Goal: Information Seeking & Learning: Learn about a topic

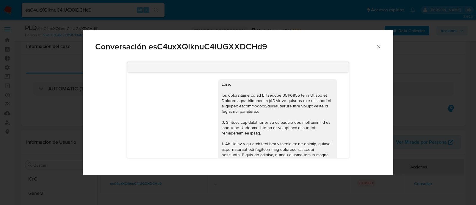
select select "10"
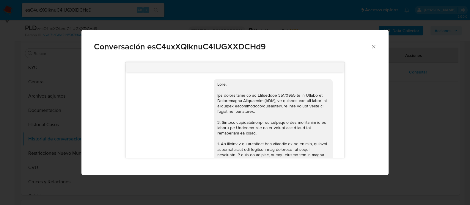
scroll to position [112, 0]
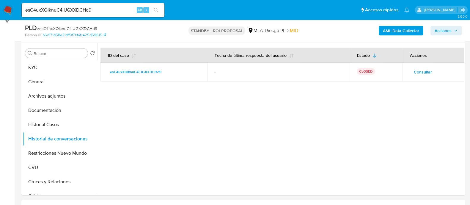
click at [122, 13] on input "esC4uxXQIknuC4iUGXXDCHd9" at bounding box center [93, 10] width 143 height 8
paste input "I5B46Gsw1nk6Gz9PEgGwvhPV"
type input "I5B46Gsw1nk6Gz9PEgGwvhPV"
click at [159, 10] on button "search-icon" at bounding box center [156, 10] width 12 height 8
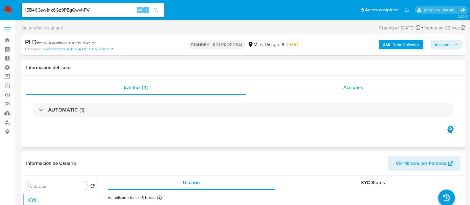
click at [374, 87] on div "Acciones" at bounding box center [353, 87] width 215 height 14
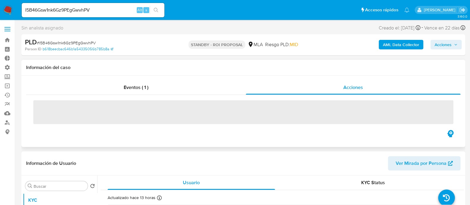
select select "10"
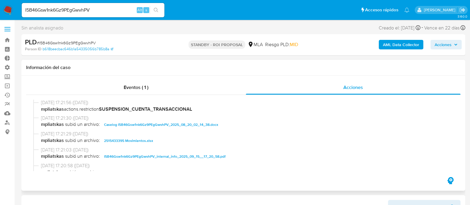
scroll to position [260, 0]
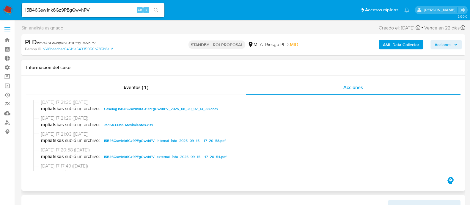
click at [153, 110] on span "Caselog I5B46Gsw1nk6Gz9PEgGwvhPV_2025_08_20_02_14_38.docx" at bounding box center [161, 108] width 114 height 7
click at [138, 129] on div "15/09/2025 17:21:29 (hace 7 días) mpliatskas subió un archivo: 2515433395 Movim…" at bounding box center [243, 123] width 420 height 16
click at [139, 125] on span "2515433395 Movimientos.xlsx" at bounding box center [128, 124] width 49 height 7
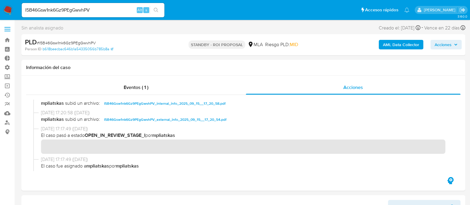
scroll to position [112, 0]
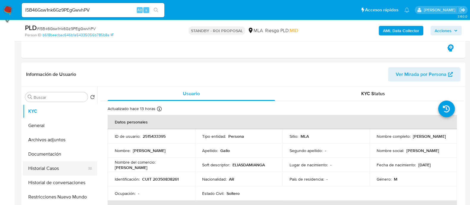
click at [53, 170] on button "Historial Casos" at bounding box center [58, 168] width 70 height 14
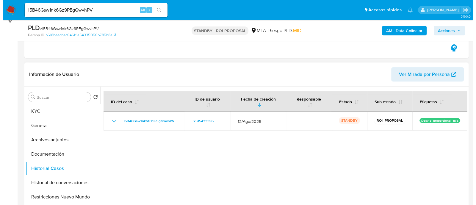
scroll to position [148, 0]
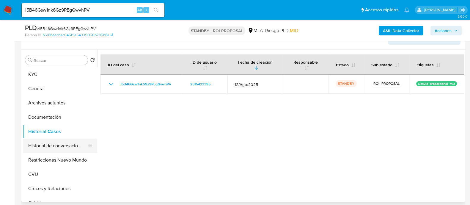
click at [50, 151] on button "Historial de conversaciones" at bounding box center [58, 146] width 70 height 14
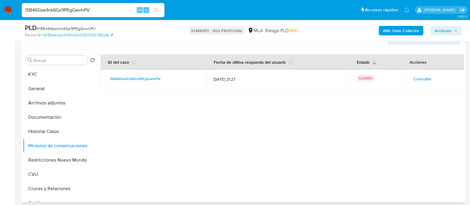
click at [416, 78] on span "Consultar" at bounding box center [423, 79] width 18 height 8
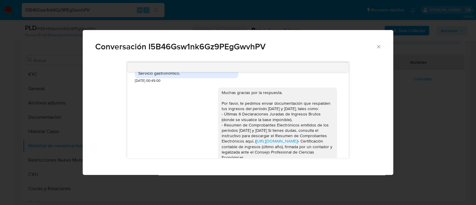
scroll to position [748, 0]
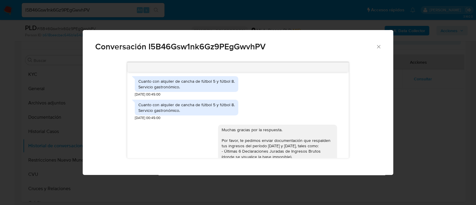
click at [247, 190] on div "Conversación I5B46Gsw1nk6Gz9PEgGwvhPV 18/08/2025 17:42:25 Hola, Esperamos que t…" at bounding box center [238, 102] width 476 height 205
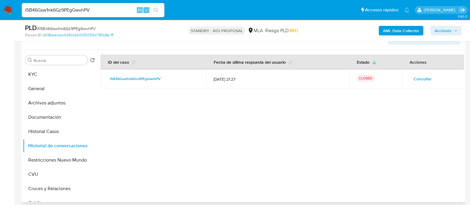
click at [425, 78] on span "Consultar" at bounding box center [423, 79] width 18 height 8
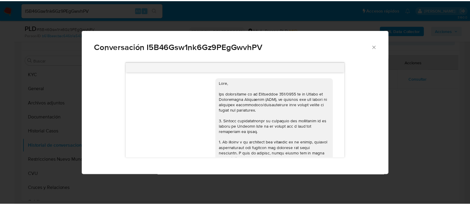
scroll to position [0, 0]
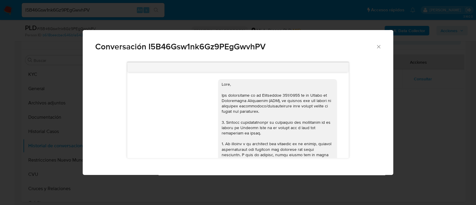
click at [242, 23] on div "Conversación I5B46Gsw1nk6Gz9PEgGwvhPV 18/08/2025 17:42:25 Hola, Esperamos que t…" at bounding box center [238, 102] width 476 height 205
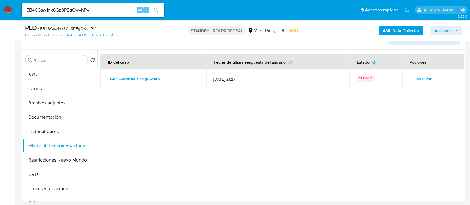
click at [102, 12] on input "I5B46Gsw1nk6Gz9PEgGwvhPV" at bounding box center [93, 10] width 143 height 8
click at [103, 12] on input "I5B46Gsw1nk6Gz9PEgGwvhPV" at bounding box center [93, 10] width 143 height 8
paste input "Mtf7F52uf9FfJQ4PuyAMKJ6s"
type input "Mtf7F52uf9FfJQ4PuyAMKJ6s"
click at [162, 10] on button "search-icon" at bounding box center [156, 10] width 12 height 8
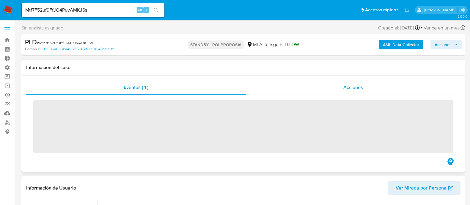
click at [378, 88] on div "Acciones" at bounding box center [353, 87] width 215 height 14
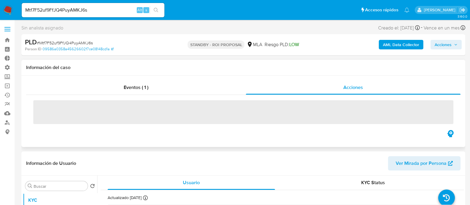
select select "10"
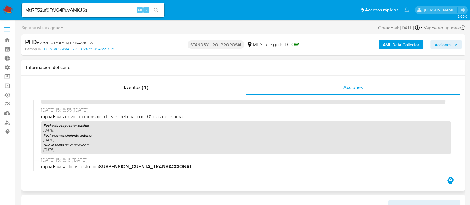
scroll to position [223, 0]
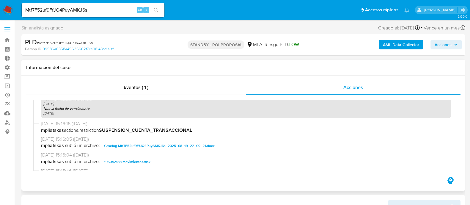
click at [139, 147] on span "Caselog Mtf7F52uf9FfJQ4PuyAMKJ6s_2025_08_19_22_09_21.docx" at bounding box center [159, 145] width 111 height 7
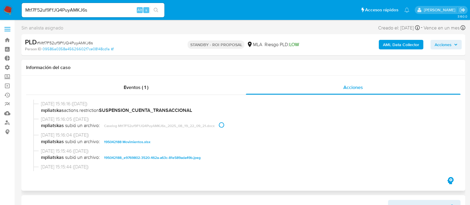
scroll to position [260, 0]
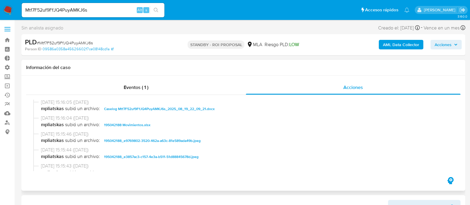
click at [139, 127] on span "195042188 Movimientos.xlsx" at bounding box center [127, 124] width 46 height 7
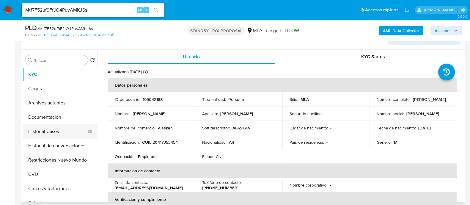
click at [65, 135] on button "Historial Casos" at bounding box center [58, 131] width 70 height 14
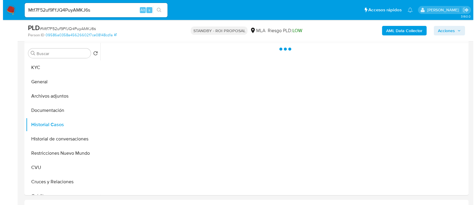
scroll to position [148, 0]
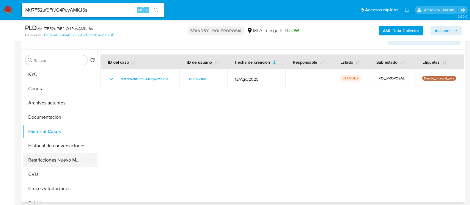
click at [62, 155] on button "Restricciones Nuevo Mundo" at bounding box center [58, 160] width 70 height 14
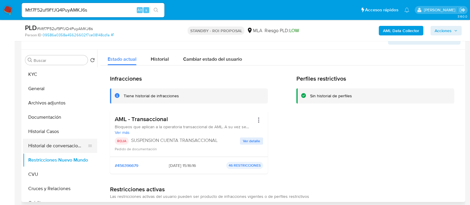
click at [67, 147] on button "Historial de conversaciones" at bounding box center [58, 146] width 70 height 14
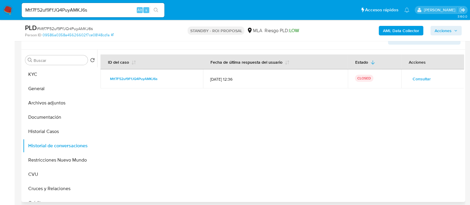
click at [427, 75] on span "Consultar" at bounding box center [422, 79] width 18 height 8
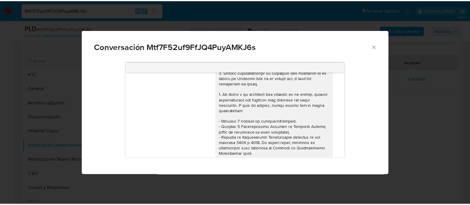
scroll to position [0, 0]
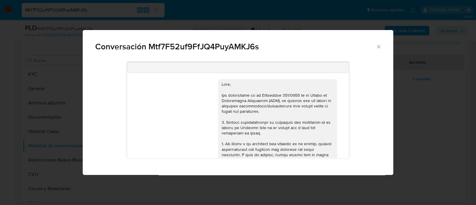
click at [428, 114] on div "Conversación Mtf7F52uf9FfJQ4PuyAMKJ6s 18/08/2025 17:27:59 Buen dia, la cuenta e…" at bounding box center [238, 102] width 476 height 205
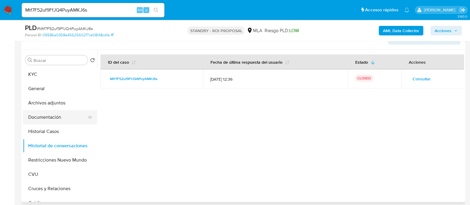
click at [57, 113] on button "Documentación" at bounding box center [58, 117] width 70 height 14
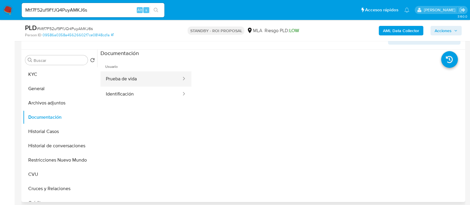
click at [161, 76] on button "Prueba de vida" at bounding box center [142, 78] width 82 height 15
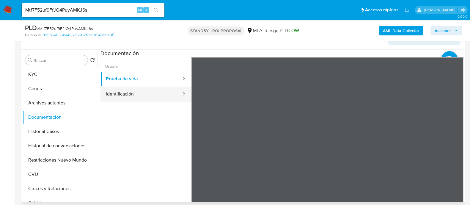
click at [129, 88] on button "Identificación" at bounding box center [142, 94] width 82 height 15
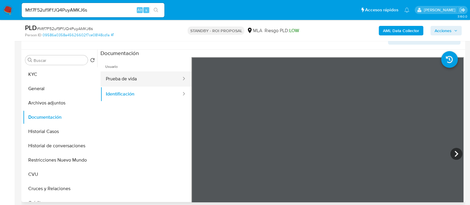
click at [166, 74] on button "Prueba de vida" at bounding box center [142, 78] width 82 height 15
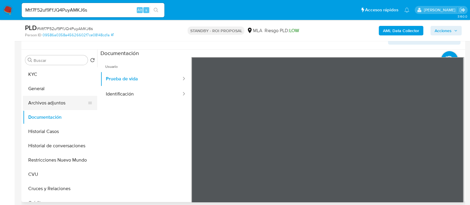
click at [68, 106] on button "Archivos adjuntos" at bounding box center [58, 103] width 70 height 14
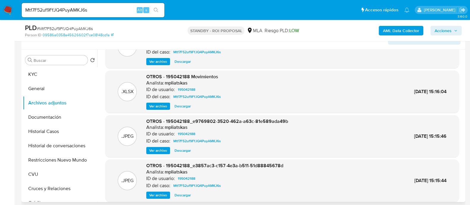
scroll to position [50, 0]
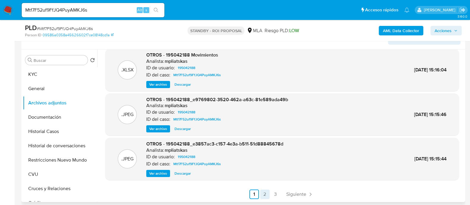
click at [267, 196] on link "2" at bounding box center [265, 195] width 10 height 10
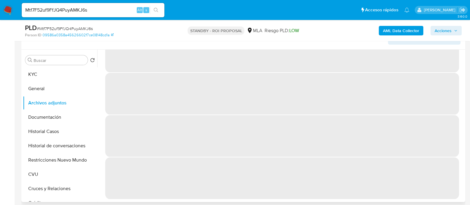
scroll to position [0, 0]
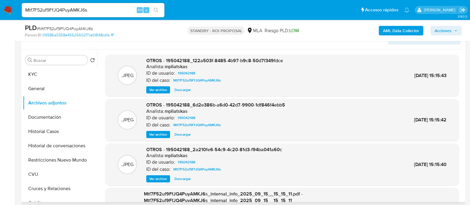
click at [160, 90] on span "Ver archivo" at bounding box center [158, 90] width 18 height 6
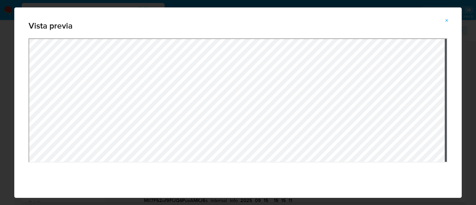
click at [445, 18] on span "Attachment preview" at bounding box center [446, 20] width 5 height 8
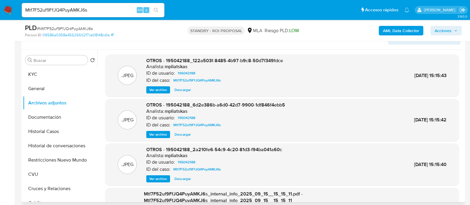
click at [155, 131] on span "Ver archivo" at bounding box center [158, 134] width 18 height 6
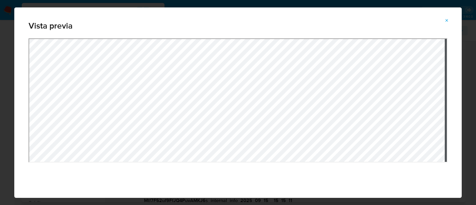
click at [448, 18] on icon "Attachment preview" at bounding box center [446, 20] width 5 height 5
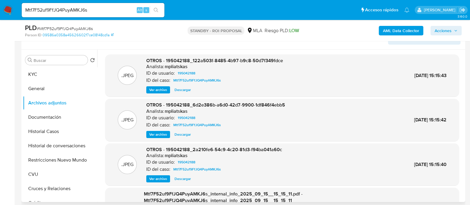
click at [81, 10] on input "Mtf7F52uf9FfJQ4PuyAMKJ6s" at bounding box center [93, 10] width 143 height 8
paste input "mjO1Fk7WIFtznteplHxDShYV"
type input "mjO1Fk7WIFtznteplHxDShYV"
click at [154, 14] on button "search-icon" at bounding box center [156, 10] width 12 height 8
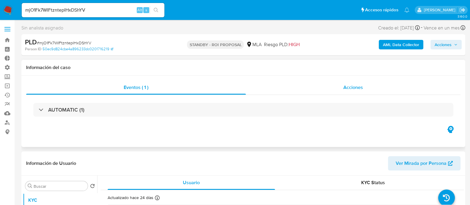
click at [333, 82] on div "Acciones" at bounding box center [353, 87] width 215 height 14
select select "10"
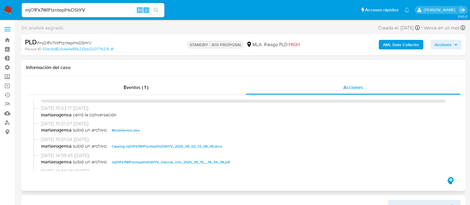
scroll to position [37, 0]
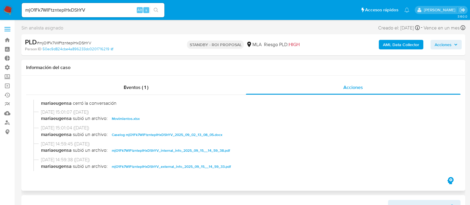
click at [136, 133] on span "Caselog mjO1Fk7WIFtznteplHxDShYV_2025_09_02_13_08_05.docx" at bounding box center [167, 134] width 111 height 7
click at [122, 118] on span "Movimientos.xlsx" at bounding box center [126, 118] width 28 height 7
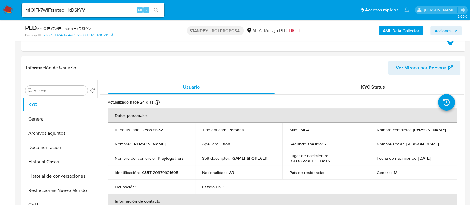
scroll to position [186, 0]
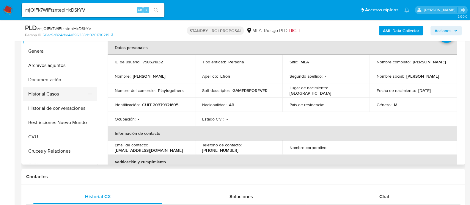
click at [62, 87] on button "Historial Casos" at bounding box center [58, 94] width 70 height 14
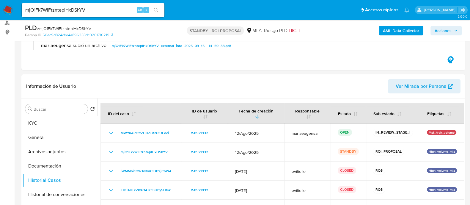
scroll to position [148, 0]
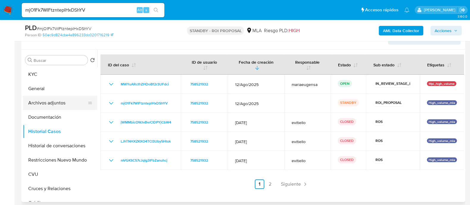
click at [62, 106] on button "Archivos adjuntos" at bounding box center [58, 103] width 70 height 14
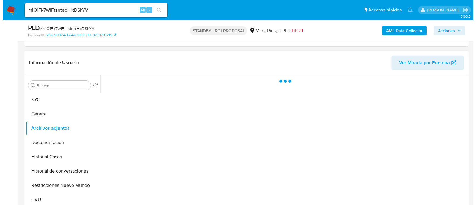
scroll to position [112, 0]
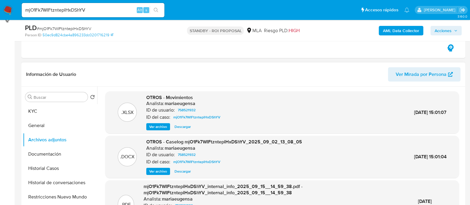
click at [159, 173] on span "Ver archivo" at bounding box center [158, 171] width 18 height 6
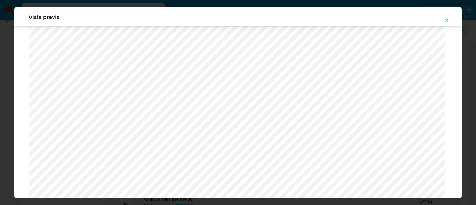
scroll to position [2136, 0]
click at [0, 114] on div "Vista previa" at bounding box center [238, 102] width 476 height 205
click at [447, 18] on span "Attachment preview" at bounding box center [446, 20] width 5 height 8
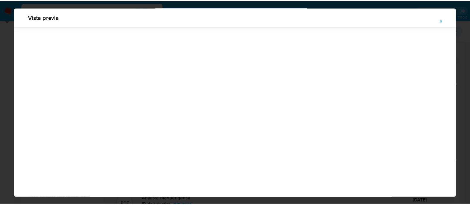
scroll to position [19, 0]
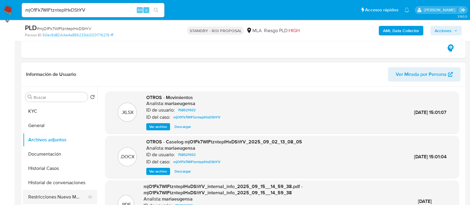
click at [55, 195] on button "Restricciones Nuevo Mundo" at bounding box center [58, 197] width 70 height 14
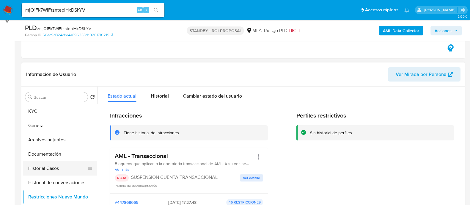
click at [67, 167] on button "Historial Casos" at bounding box center [58, 168] width 70 height 14
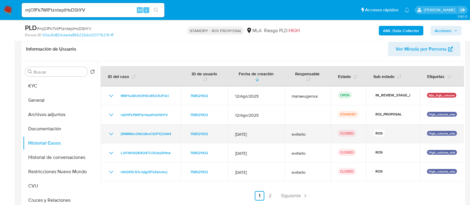
scroll to position [148, 0]
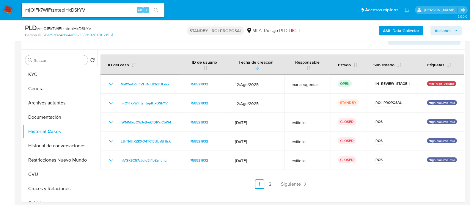
click at [106, 15] on div "mjO1Fk7WIFtznteplHxDShYV Alt s" at bounding box center [93, 10] width 143 height 14
click at [108, 10] on input "mjO1Fk7WIFtznteplHxDShYV" at bounding box center [93, 10] width 143 height 8
click at [109, 10] on input "mjO1Fk7WIFtznteplHxDShYV" at bounding box center [93, 10] width 143 height 8
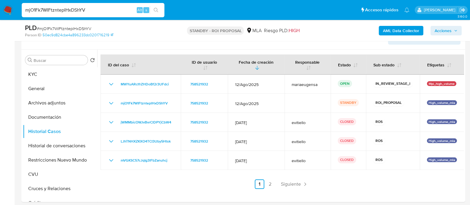
paste input "uP6rAjhkHWzuarly5cT6gTgP"
type input "uP6rAjhkHWzuarly5cT6gTgP"
click at [154, 8] on icon "search-icon" at bounding box center [156, 10] width 5 height 5
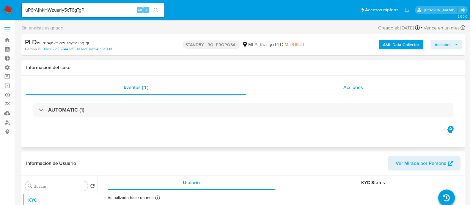
click at [359, 84] on span "Acciones" at bounding box center [354, 87] width 20 height 7
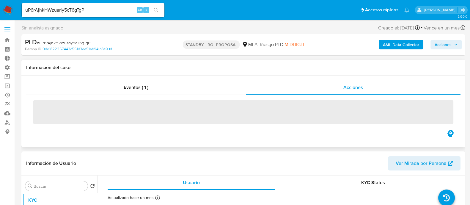
select select "10"
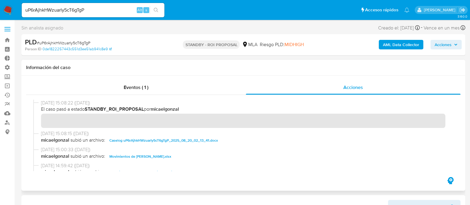
click at [176, 140] on span "Caselog uP6rAjhkHWzuarly5cT6gTgP_2025_08_20_02_13_41.docx" at bounding box center [163, 140] width 109 height 7
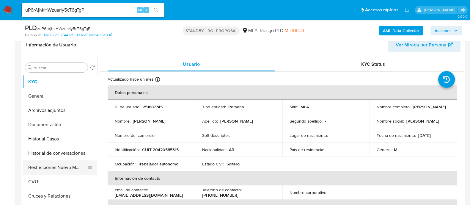
scroll to position [148, 0]
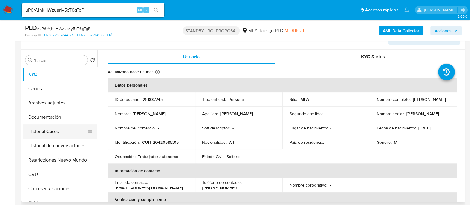
click at [60, 129] on button "Historial Casos" at bounding box center [58, 131] width 70 height 14
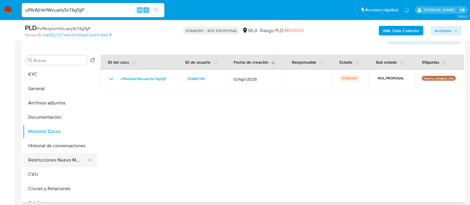
click at [58, 158] on button "Restricciones Nuevo Mundo" at bounding box center [58, 160] width 70 height 14
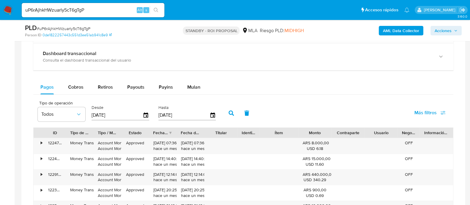
scroll to position [520, 0]
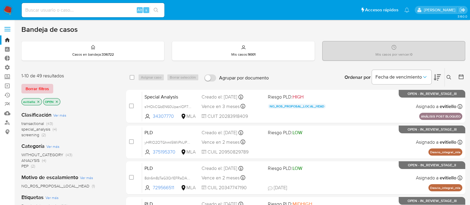
click at [47, 90] on span "Borrar filtros" at bounding box center [38, 88] width 24 height 8
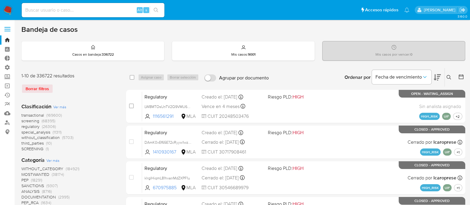
click at [450, 81] on div "Ingrese ID de usuario o caso Buscar Borrar filtros" at bounding box center [450, 77] width 10 height 18
click at [450, 76] on icon at bounding box center [449, 77] width 5 height 5
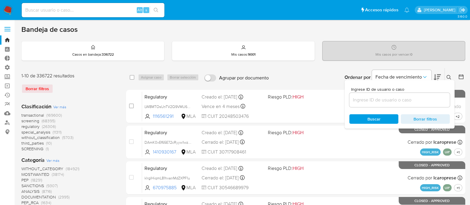
click at [411, 102] on input at bounding box center [400, 100] width 101 height 8
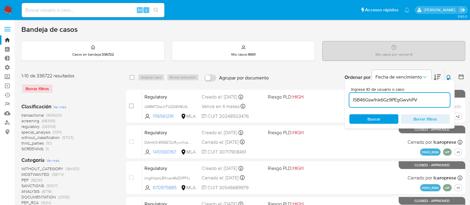
type input "I5B46Gsw1nk6Gz9PEgGwvhPV"
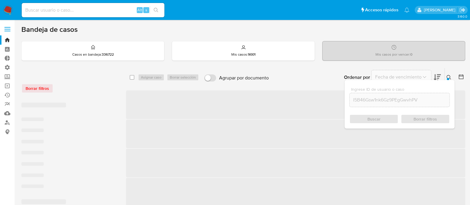
click at [449, 76] on icon at bounding box center [449, 77] width 5 height 5
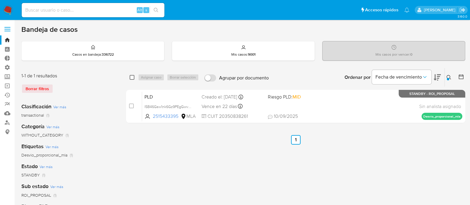
click at [133, 78] on input "checkbox" at bounding box center [132, 77] width 5 height 5
checkbox input "true"
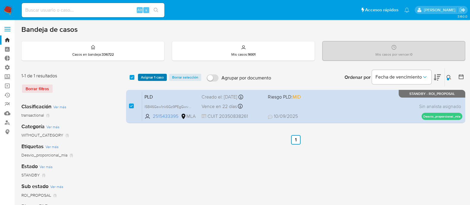
click at [156, 76] on span "Asignar 1 caso" at bounding box center [152, 77] width 23 height 6
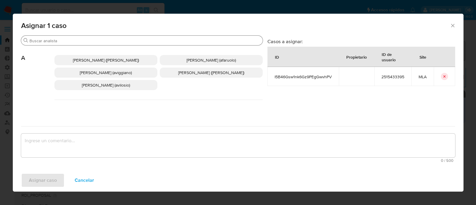
click at [81, 38] on input "Buscar" at bounding box center [144, 40] width 231 height 5
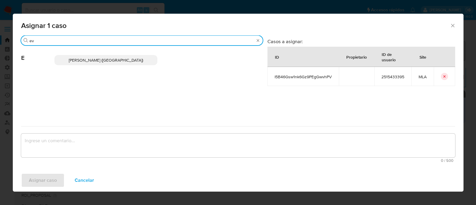
type input "ev"
click at [107, 61] on span "Emmanuel Hernan Vitiello (evitiello)" at bounding box center [106, 60] width 74 height 6
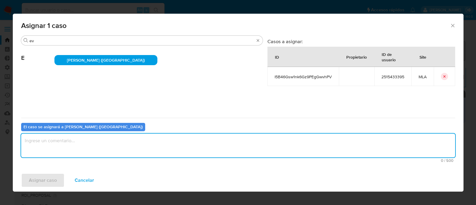
click at [67, 142] on textarea "assign-modal" at bounding box center [238, 146] width 434 height 24
click at [48, 176] on span "Asignar caso" at bounding box center [43, 180] width 28 height 13
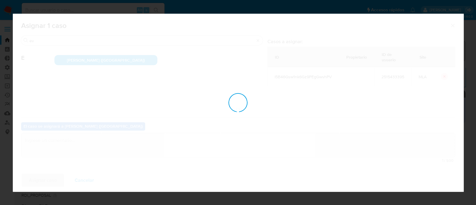
checkbox input "false"
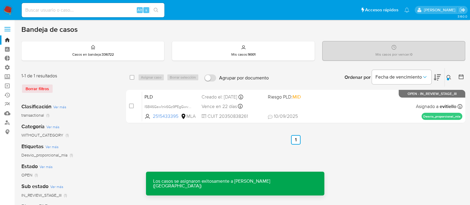
click at [313, 104] on div "PLD I5B46Gsw1nk6Gz9PEgGwvhPV 2515433395 MLA Riesgo PLD: MID Creado el: 12/08/20…" at bounding box center [302, 106] width 320 height 30
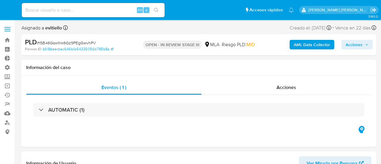
select select "10"
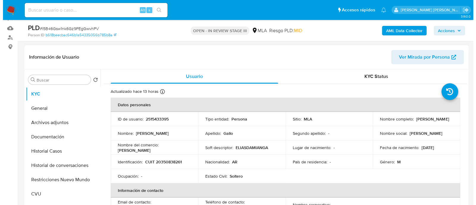
scroll to position [112, 0]
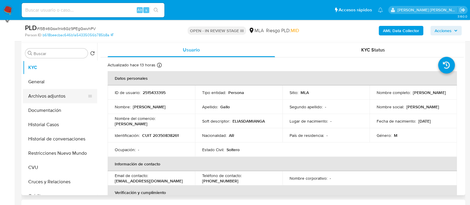
click at [67, 99] on button "Archivos adjuntos" at bounding box center [58, 96] width 70 height 14
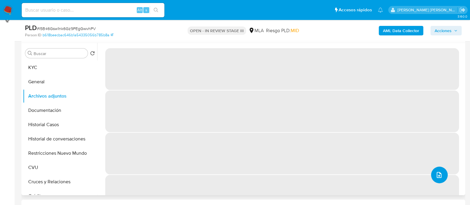
click at [381, 164] on button "upload-file" at bounding box center [439, 175] width 17 height 17
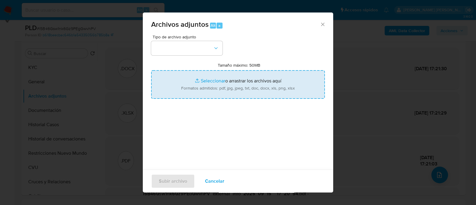
click at [208, 90] on input "Tamaño máximo: 50MB Seleccionar archivos" at bounding box center [238, 84] width 174 height 29
type input "C:\fakepath\v2Caselog I5B46Gsw1nk6Gz9PEgGwvhPV_2025_08_20_02_14_38.docx"
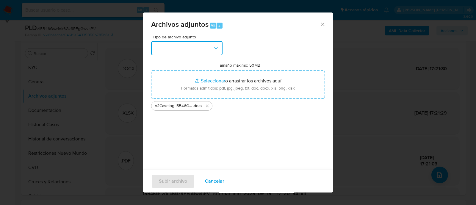
click at [185, 53] on button "button" at bounding box center [186, 48] width 71 height 14
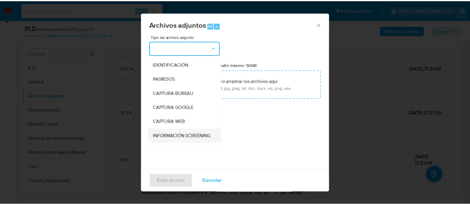
scroll to position [74, 0]
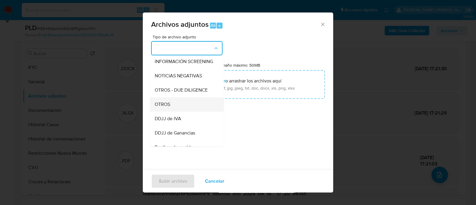
click at [180, 111] on div "OTROS" at bounding box center [185, 104] width 61 height 14
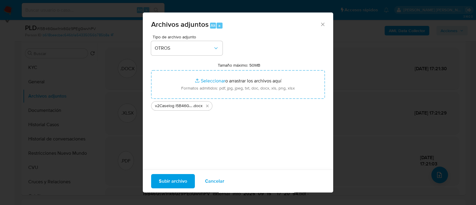
click at [177, 164] on span "Subir archivo" at bounding box center [173, 181] width 28 height 13
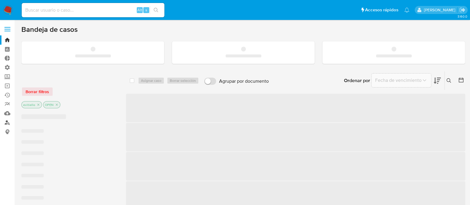
click at [8, 120] on link "Buscador de personas" at bounding box center [35, 122] width 71 height 9
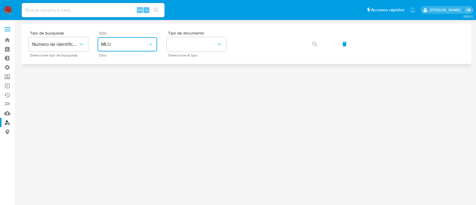
click at [117, 42] on span "MLU" at bounding box center [124, 44] width 46 height 6
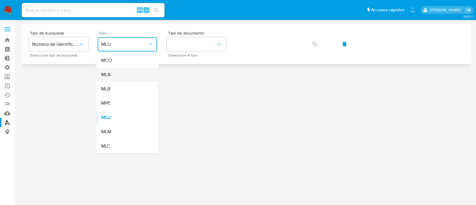
click at [122, 74] on div "MLA" at bounding box center [125, 75] width 49 height 14
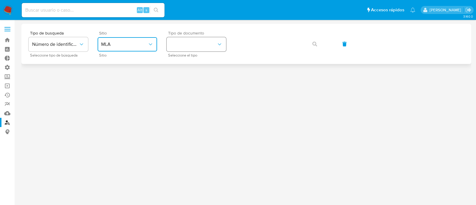
click at [182, 50] on button "identificationType" at bounding box center [196, 44] width 59 height 14
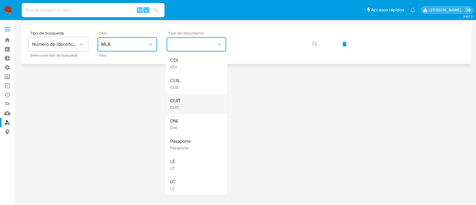
click at [205, 104] on div "CUIT CUIT" at bounding box center [194, 104] width 49 height 20
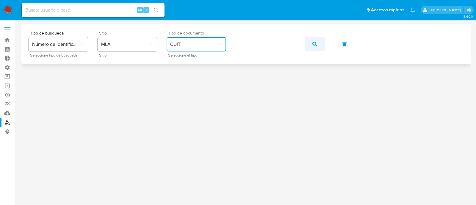
click at [310, 40] on button "button" at bounding box center [315, 44] width 20 height 14
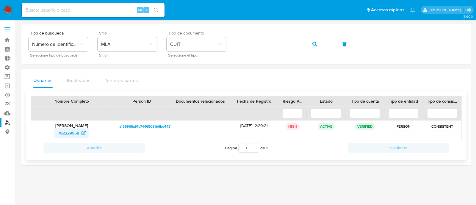
click at [74, 134] on span "792229958" at bounding box center [68, 133] width 21 height 10
click at [320, 44] on button "button" at bounding box center [315, 44] width 20 height 14
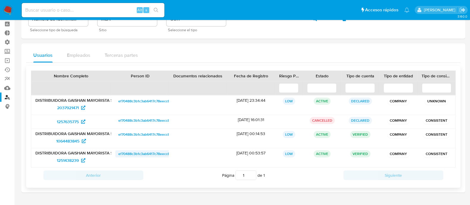
scroll to position [37, 0]
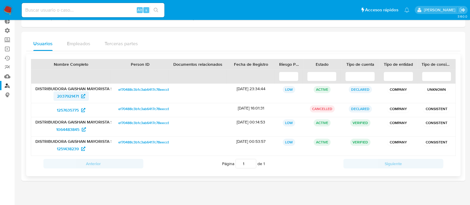
click at [74, 95] on span "2037921471" at bounding box center [68, 96] width 22 height 10
click at [110, 11] on input at bounding box center [93, 10] width 143 height 8
paste input "VQPxTPxFcUrdu5kbNmsbol1T"
type input "VQPxTPxFcUrdu5kbNmsbol1T"
click at [157, 9] on icon "search-icon" at bounding box center [156, 10] width 4 height 4
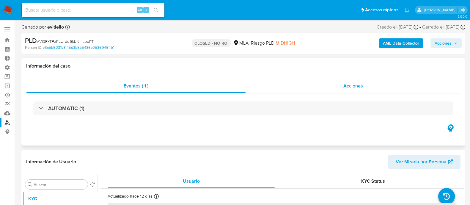
click at [351, 83] on span "Acciones" at bounding box center [354, 85] width 20 height 7
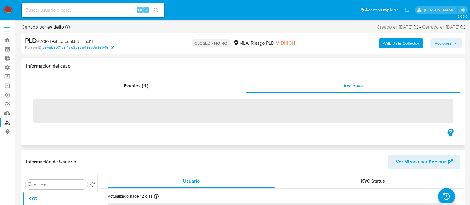
select select "10"
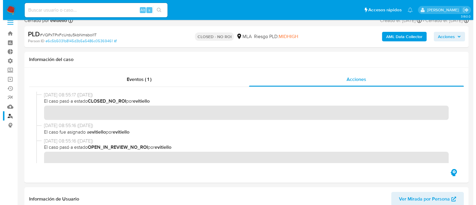
scroll to position [148, 0]
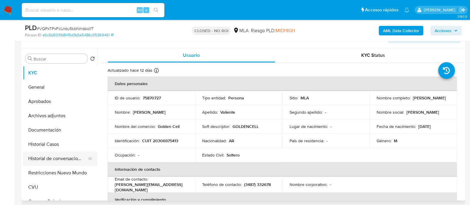
click at [65, 159] on button "Historial de conversaciones" at bounding box center [58, 158] width 70 height 14
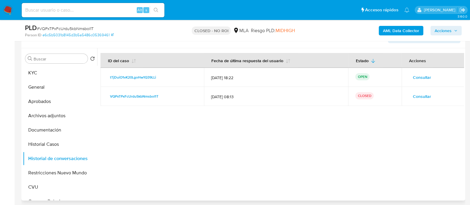
click at [417, 99] on span "Consultar" at bounding box center [422, 96] width 18 height 8
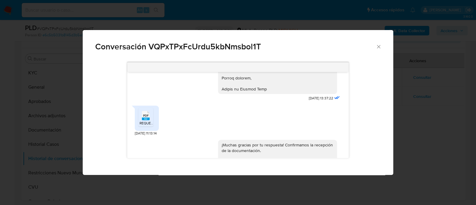
scroll to position [615, 0]
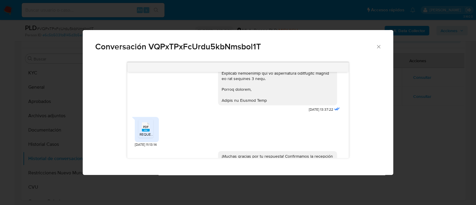
click at [144, 131] on rect "Comunicación" at bounding box center [146, 130] width 8 height 3
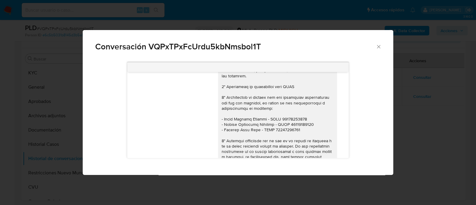
scroll to position [280, 0]
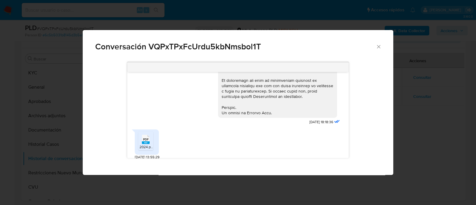
click at [144, 144] on rect "Comunicación" at bounding box center [146, 142] width 8 height 3
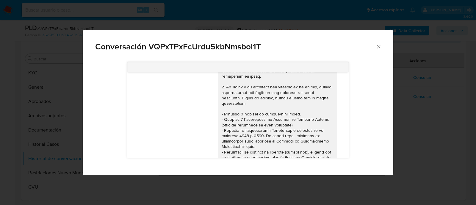
scroll to position [0, 0]
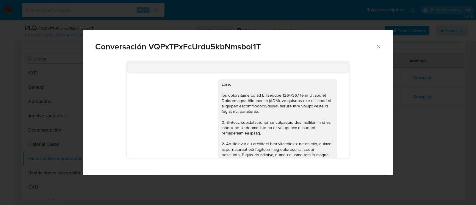
click at [240, 28] on div "Conversación VQPxTPxFcUrdu5kbNmsbol1T 18/06/2025 18:18:36 PDF PDF 2024.pdf 21/0…" at bounding box center [238, 102] width 476 height 205
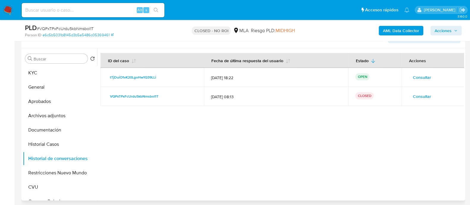
click at [425, 79] on span "Consultar" at bounding box center [422, 77] width 18 height 8
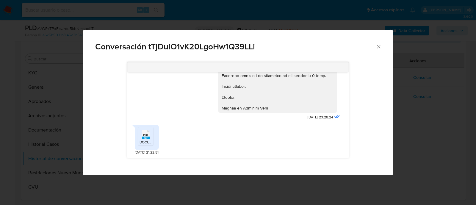
click at [140, 142] on span "DOCUMENTACION RESPALDO MOVIMIENTOS.pdf" at bounding box center [180, 142] width 80 height 5
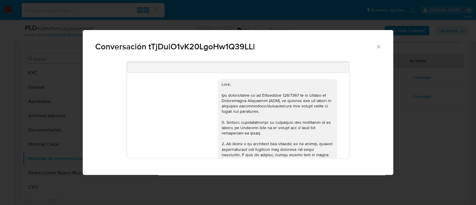
click at [40, 121] on div "Conversación tTjDuiO1vK20LgoHw1Q39LLi 18/08/2025 17:43:00 Hola! Ya hicimos el e…" at bounding box center [238, 102] width 476 height 205
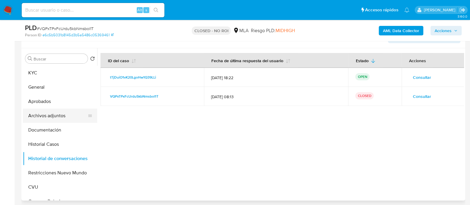
click at [66, 113] on button "Archivos adjuntos" at bounding box center [58, 116] width 70 height 14
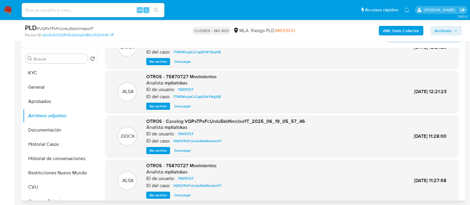
scroll to position [37, 0]
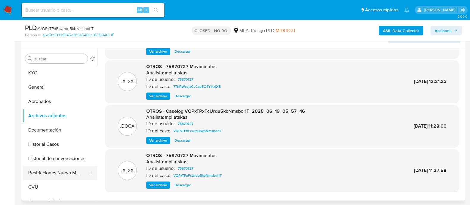
click at [64, 169] on button "Restricciones Nuevo Mundo" at bounding box center [58, 173] width 70 height 14
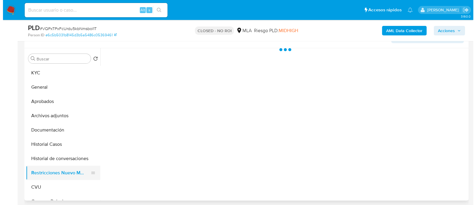
scroll to position [0, 0]
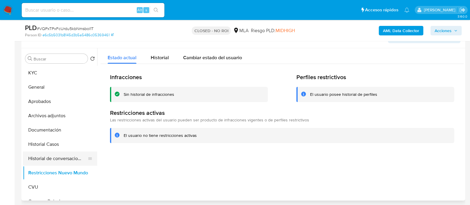
click at [58, 159] on button "Historial de conversaciones" at bounding box center [58, 158] width 70 height 14
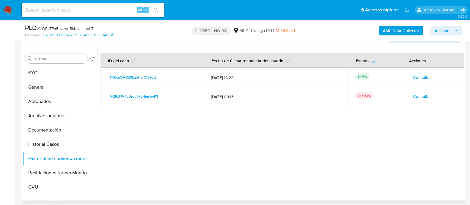
click at [418, 96] on span "Consultar" at bounding box center [422, 96] width 18 height 8
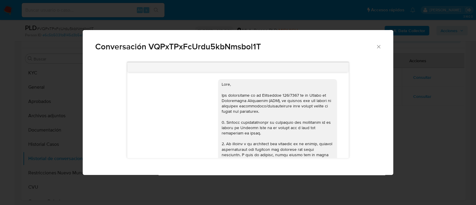
click at [433, 117] on div "Conversación VQPxTPxFcUrdu5kbNmsbol1T 18/06/2025 18:18:36 PDF PDF 2024.pdf 21/0…" at bounding box center [238, 102] width 476 height 205
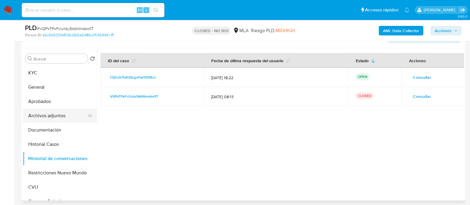
click at [76, 121] on button "Archivos adjuntos" at bounding box center [58, 116] width 70 height 14
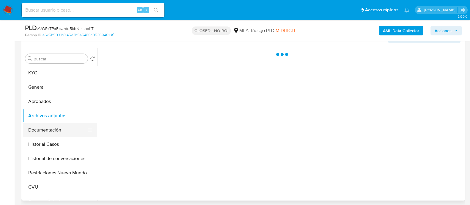
click at [76, 128] on button "Documentación" at bounding box center [58, 130] width 70 height 14
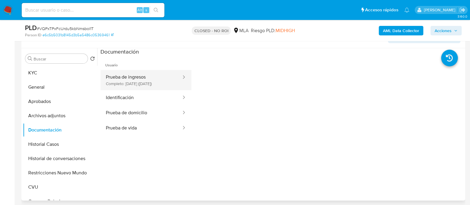
click at [150, 76] on button "Prueba de ingresos Completo: 27/04/2025 (hace 5 meses)" at bounding box center [142, 80] width 82 height 20
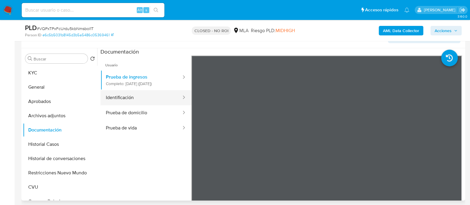
click at [153, 105] on button "Identificación" at bounding box center [142, 97] width 82 height 15
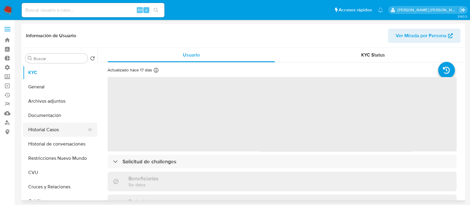
click at [62, 133] on button "Historial Casos" at bounding box center [58, 130] width 70 height 14
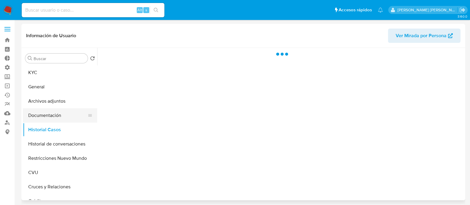
select select "10"
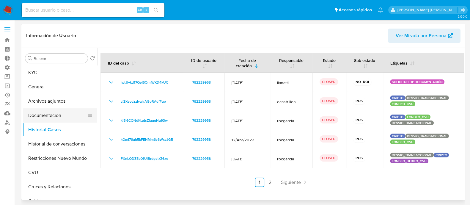
click at [67, 115] on button "Documentación" at bounding box center [58, 115] width 70 height 14
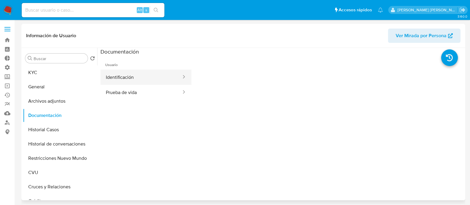
click at [141, 81] on button "Identificación" at bounding box center [142, 77] width 82 height 15
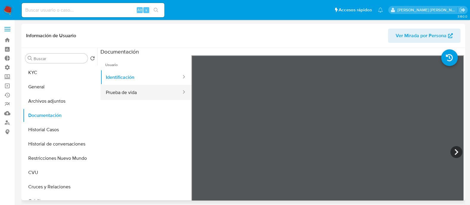
click at [139, 92] on button "Prueba de vida" at bounding box center [142, 92] width 82 height 15
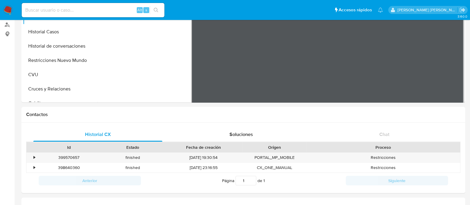
scroll to position [148, 0]
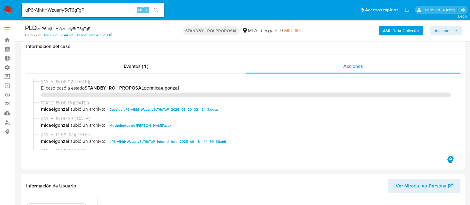
select select "10"
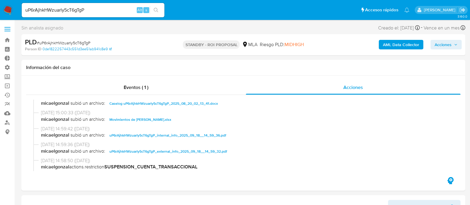
click at [111, 10] on input "uP6rAjhkHWzuarly5cT6gTgP" at bounding box center [93, 10] width 143 height 8
paste input "V41iFNtUAmo0vYPPJvAgYRSI"
type input "V41iFNtUAmo0vYPPJvAgYRSI"
click at [159, 10] on button "search-icon" at bounding box center [156, 10] width 12 height 8
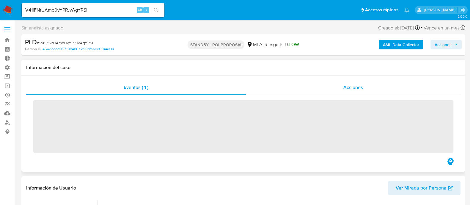
click at [364, 87] on div "Acciones" at bounding box center [353, 87] width 215 height 14
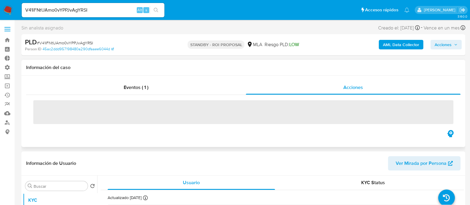
select select "10"
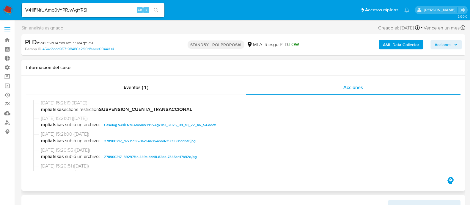
scroll to position [260, 0]
click at [144, 109] on span "Caselog V41iFNtUAmo0vYPPJvAgYRSI_2025_08_18_22_46_54.docx" at bounding box center [160, 108] width 112 height 7
click at [197, 127] on button "278900217_d7771c36-9a7f-4a8b-ab6d-350930cddbfc.jpg" at bounding box center [150, 124] width 98 height 7
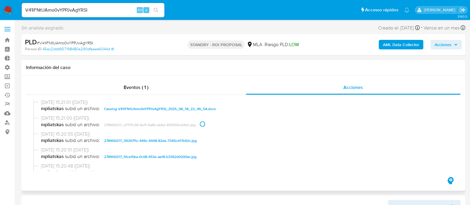
click at [190, 142] on span "278900217_39297f1c-449c-4448-82de-7345cd17b92c.jpg" at bounding box center [150, 140] width 93 height 7
click at [189, 159] on span "278900217_5fcef0ba-0c08-453e-aef8-b3362d0200ac.jpg" at bounding box center [150, 156] width 93 height 7
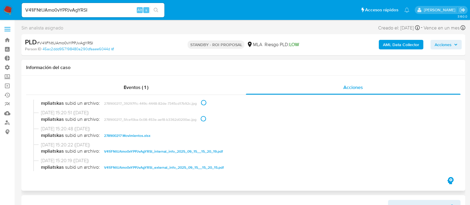
click at [140, 136] on span "278900217 Movimientos.xlsx" at bounding box center [127, 135] width 46 height 7
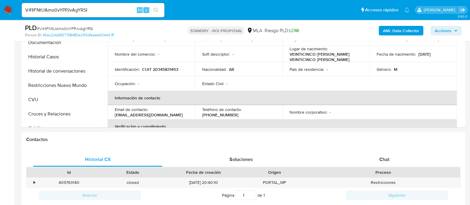
scroll to position [186, 0]
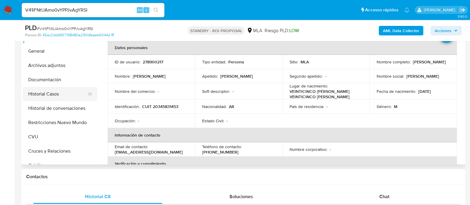
click at [61, 90] on button "Historial Casos" at bounding box center [58, 94] width 70 height 14
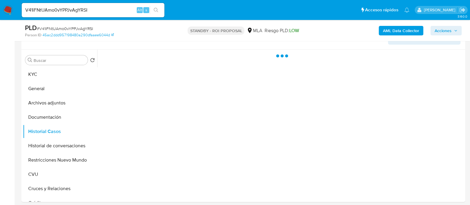
scroll to position [112, 0]
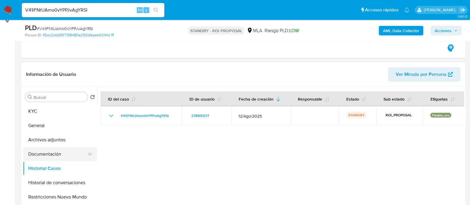
click at [57, 151] on button "Documentación" at bounding box center [58, 154] width 70 height 14
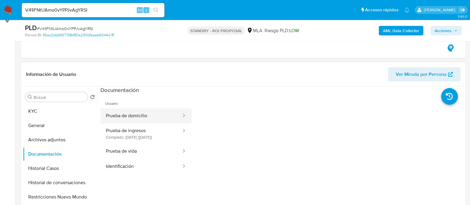
click at [166, 114] on button "Prueba de domicilio" at bounding box center [142, 115] width 82 height 15
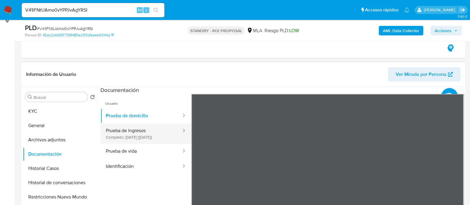
click at [157, 137] on button "Prueba de ingresos Completo: 05/04/2023 (hace 2 años)" at bounding box center [142, 133] width 82 height 20
click at [165, 144] on button "Prueba de ingresos Completo: 05/04/2023 (hace 2 años)" at bounding box center [142, 133] width 82 height 20
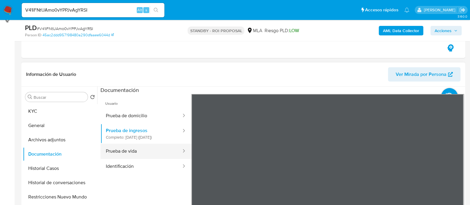
click at [162, 159] on button "Prueba de vida" at bounding box center [142, 151] width 82 height 15
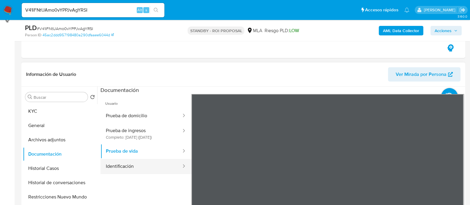
click at [155, 172] on button "Identificación" at bounding box center [142, 166] width 82 height 15
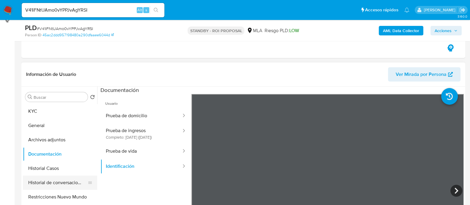
click at [67, 179] on button "Historial de conversaciones" at bounding box center [58, 183] width 70 height 14
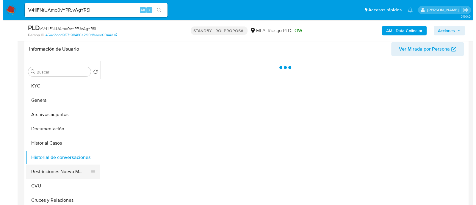
scroll to position [148, 0]
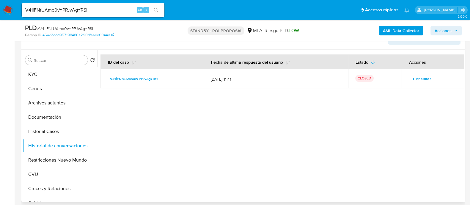
click at [423, 79] on span "Consultar" at bounding box center [422, 79] width 18 height 8
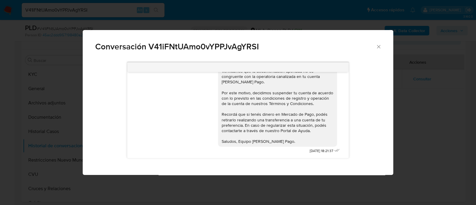
scroll to position [691, 0]
click at [57, 159] on div "Conversación V41iFNtUAmo0vYPPJvAgYRSI 18/08/2025 17:31:00 JPG JPG image.jpg JPG…" at bounding box center [238, 102] width 476 height 205
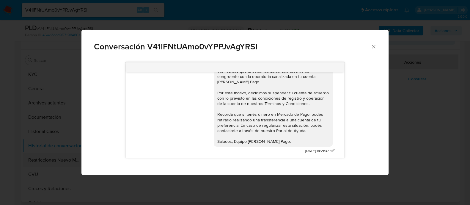
click at [51, 161] on button "Restricciones Nuevo Mundo" at bounding box center [58, 160] width 70 height 14
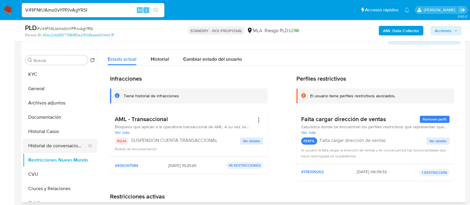
click at [71, 144] on button "Historial de conversaciones" at bounding box center [58, 146] width 70 height 14
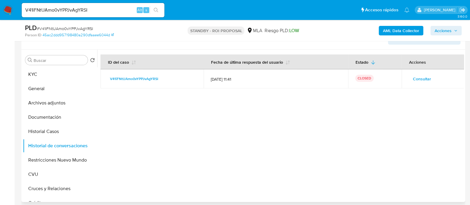
click at [427, 80] on span "Consultar" at bounding box center [422, 79] width 18 height 8
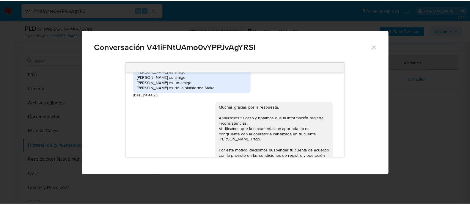
scroll to position [616, 0]
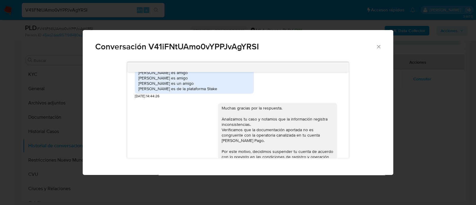
click at [430, 125] on div "Conversación V41iFNtUAmo0vYPPJvAgYRSI 18/08/2025 17:31:00 JPG JPG image.jpg JPG…" at bounding box center [238, 102] width 476 height 205
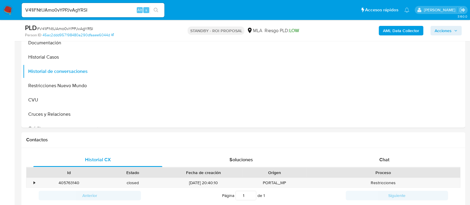
scroll to position [335, 0]
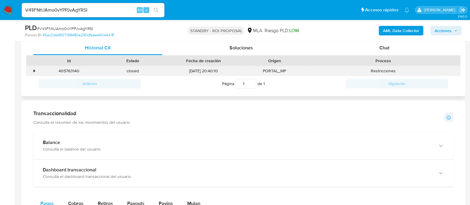
click at [36, 72] on div "•" at bounding box center [31, 71] width 10 height 10
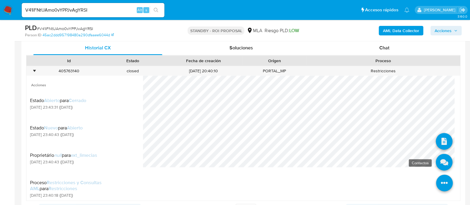
click at [438, 164] on icon at bounding box center [444, 162] width 17 height 17
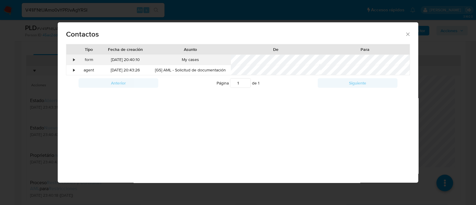
click at [73, 59] on div "•" at bounding box center [71, 60] width 10 height 10
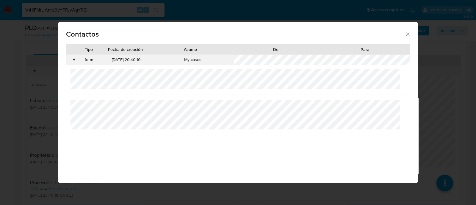
click at [71, 58] on div "•" at bounding box center [71, 60] width 10 height 10
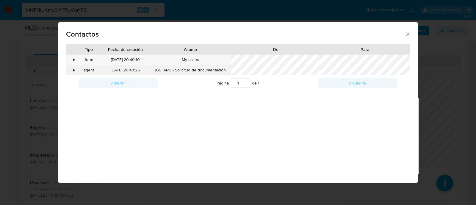
click at [78, 72] on div "agent" at bounding box center [89, 70] width 24 height 10
click at [74, 71] on div "•" at bounding box center [73, 70] width 1 height 6
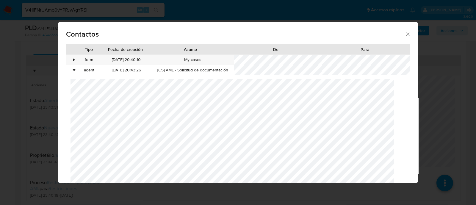
click at [0, 144] on div "Contactos Tipo Fecha de creación Asunto De Para • form 16/09/2025 20:40:10 My c…" at bounding box center [238, 102] width 476 height 205
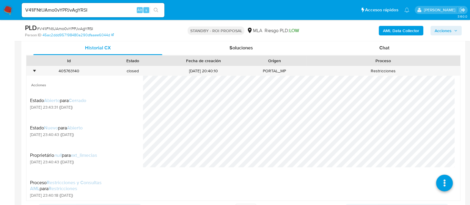
drag, startPoint x: 11, startPoint y: 12, endPoint x: 29, endPoint y: 13, distance: 18.5
click at [11, 11] on img at bounding box center [8, 10] width 10 height 10
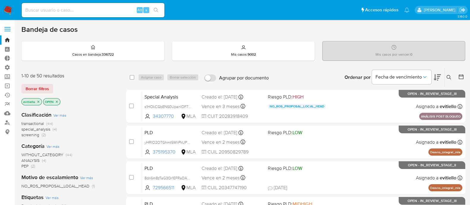
click at [118, 10] on input at bounding box center [93, 10] width 143 height 8
paste input "VQPxTPxFcUrdu5kbNmsbol1T"
type input "VQPxTPxFcUrdu5kbNmsbol1T"
click at [161, 10] on button "search-icon" at bounding box center [156, 10] width 12 height 8
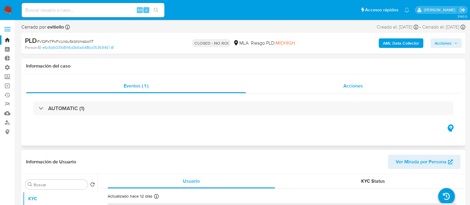
click at [306, 87] on div "Acciones" at bounding box center [353, 86] width 215 height 14
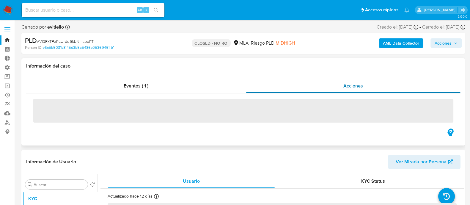
select select "10"
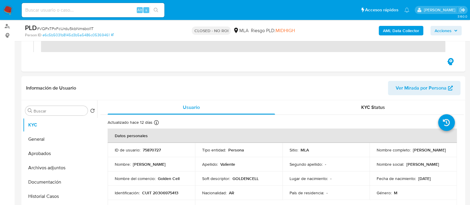
scroll to position [112, 0]
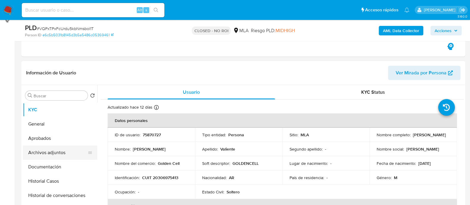
click at [59, 154] on button "Archivos adjuntos" at bounding box center [58, 152] width 70 height 14
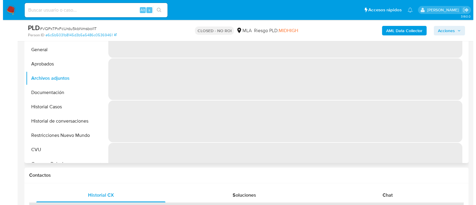
scroll to position [148, 0]
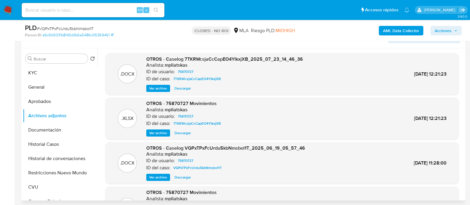
click at [161, 87] on span "Ver archivo" at bounding box center [158, 88] width 18 height 6
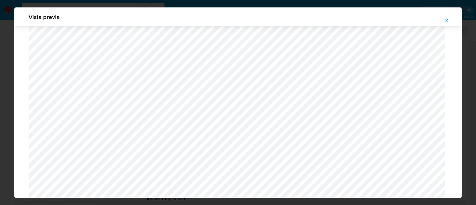
scroll to position [722, 0]
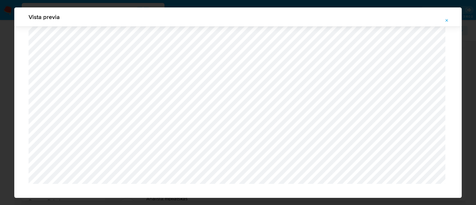
click at [0, 143] on div "Vista previa" at bounding box center [238, 102] width 476 height 205
click at [450, 20] on button "Attachment preview" at bounding box center [446, 21] width 13 height 10
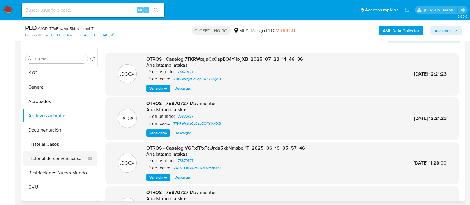
click at [60, 160] on button "Historial de conversaciones" at bounding box center [58, 158] width 70 height 14
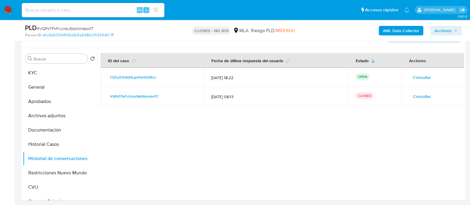
click at [420, 77] on span "Consultar" at bounding box center [422, 77] width 18 height 8
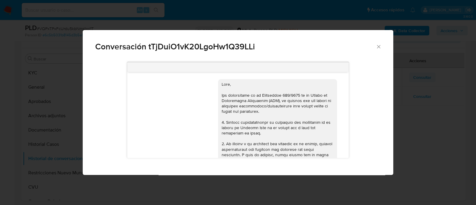
scroll to position [514, 0]
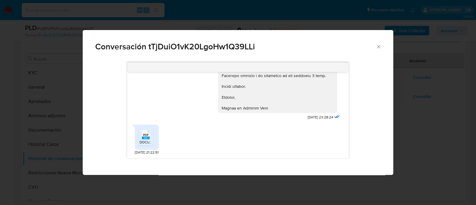
click at [430, 121] on div "Conversación tTjDuiO1vK20LgoHw1Q39LLi 18/08/2025 17:43:00 Hola! Ya hicimos el e…" at bounding box center [238, 102] width 476 height 205
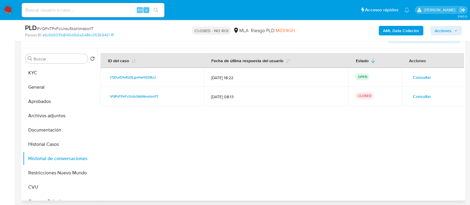
click at [428, 93] on span "Consultar" at bounding box center [422, 96] width 18 height 8
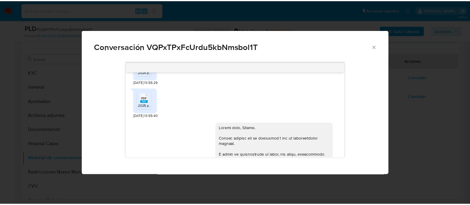
scroll to position [466, 0]
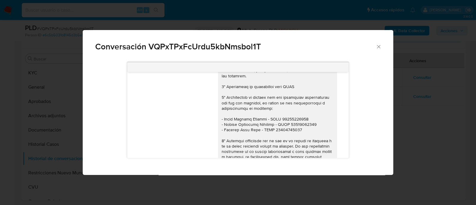
click at [119, 27] on div "Conversación VQPxTPxFcUrdu5kbNmsbol1T 18/06/2025 18:18:36 PDF PDF 2024.pdf 21/0…" at bounding box center [238, 102] width 476 height 205
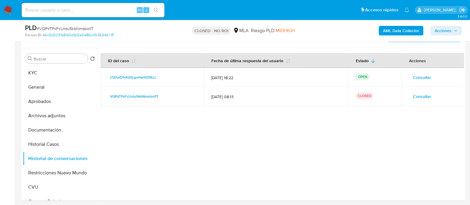
click at [106, 5] on div "Alt s" at bounding box center [93, 10] width 143 height 14
click at [106, 7] on input at bounding box center [93, 10] width 143 height 8
paste input "ZaKdS71IhExdcSW0Nsyldf7v"
type input "ZaKdS71IhExdcSW0Nsyldf7v"
click at [159, 10] on button "search-icon" at bounding box center [156, 10] width 12 height 8
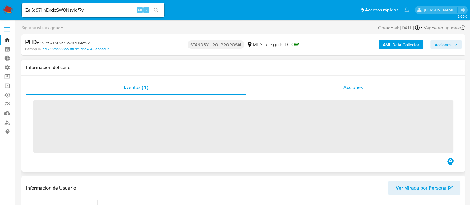
click at [360, 90] on span "Acciones" at bounding box center [354, 87] width 20 height 7
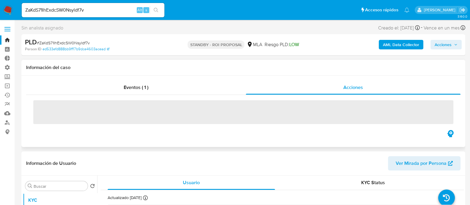
select select "10"
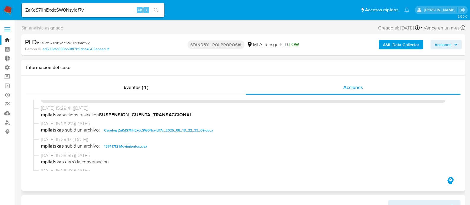
scroll to position [37, 0]
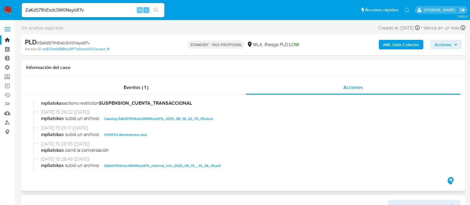
click at [184, 117] on span "Caselog ZaKdS71IhExdcSW0Nsyldf7v_2025_08_18_22_33_09.docx" at bounding box center [158, 118] width 109 height 7
click at [119, 134] on span "13741712 Movimientos.xlsx" at bounding box center [125, 134] width 43 height 7
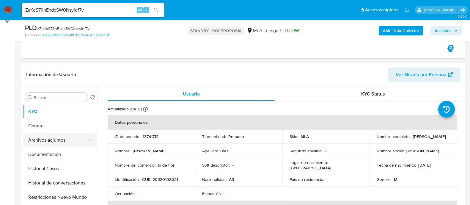
scroll to position [112, 0]
click at [66, 167] on button "Historial Casos" at bounding box center [58, 168] width 70 height 14
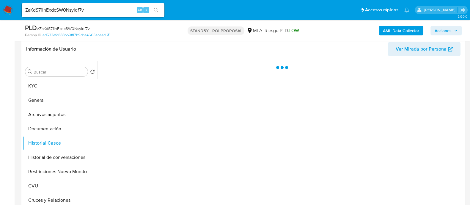
scroll to position [148, 0]
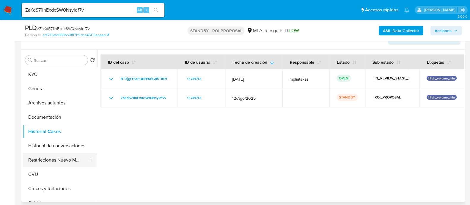
click at [68, 160] on button "Restricciones Nuevo Mundo" at bounding box center [58, 160] width 70 height 14
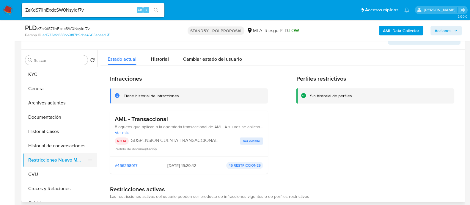
click at [51, 154] on button "Restricciones Nuevo Mundo" at bounding box center [58, 160] width 70 height 14
click at [61, 149] on button "Historial de conversaciones" at bounding box center [58, 146] width 70 height 14
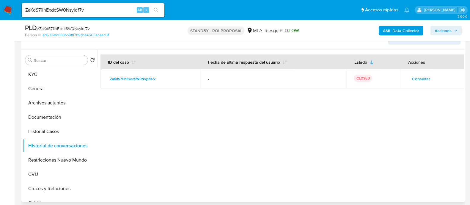
click at [401, 82] on td "Consultar" at bounding box center [432, 78] width 63 height 19
click at [414, 81] on span "Consultar" at bounding box center [421, 79] width 18 height 8
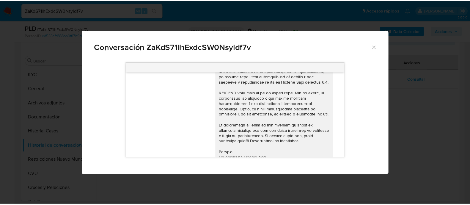
scroll to position [49, 0]
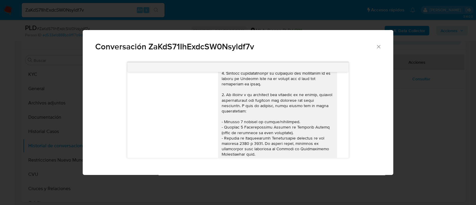
click at [403, 128] on div "Conversación ZaKdS71IhExdcSW0Nsyldf7v 18/08/2025 17:32:22 Hola, Esperamos que t…" at bounding box center [238, 102] width 476 height 205
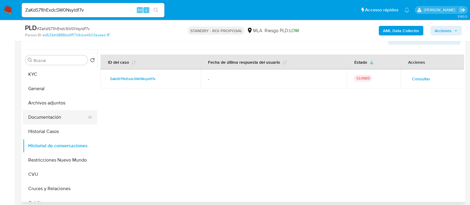
click at [79, 123] on button "Documentación" at bounding box center [58, 117] width 70 height 14
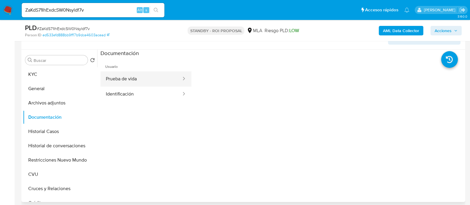
click at [147, 75] on button "Prueba de vida" at bounding box center [142, 78] width 82 height 15
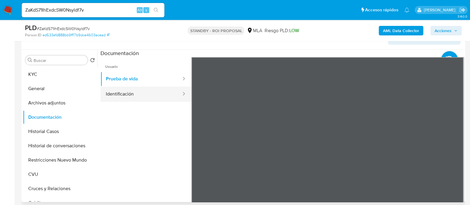
click at [149, 98] on button "Identificación" at bounding box center [142, 94] width 82 height 15
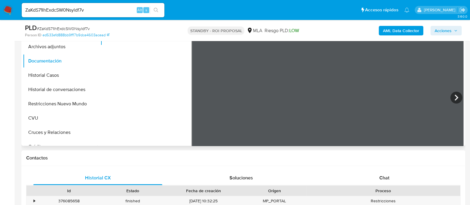
scroll to position [74, 0]
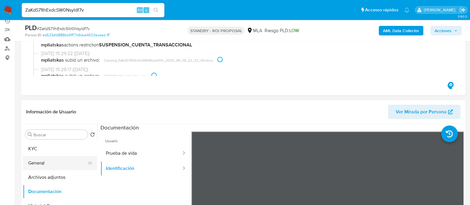
click at [61, 164] on button "General" at bounding box center [58, 163] width 70 height 14
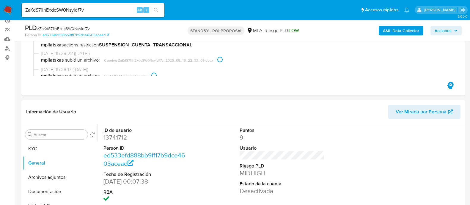
click at [122, 134] on dd "13741712" at bounding box center [146, 137] width 85 height 8
copy dd "13741712"
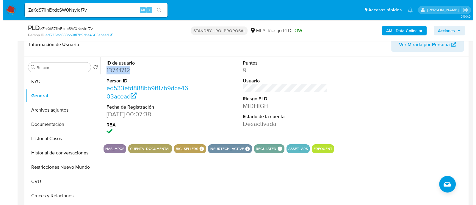
scroll to position [148, 0]
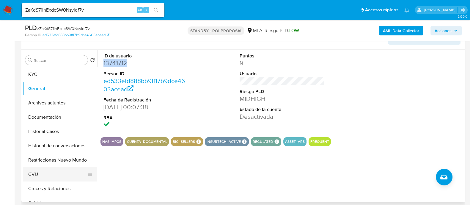
click at [40, 170] on button "CVU" at bounding box center [58, 174] width 70 height 14
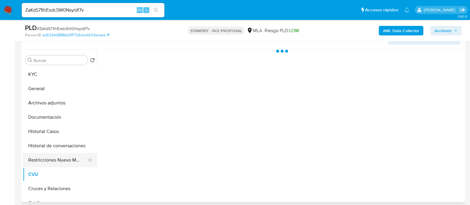
click at [51, 161] on button "Restricciones Nuevo Mundo" at bounding box center [58, 160] width 70 height 14
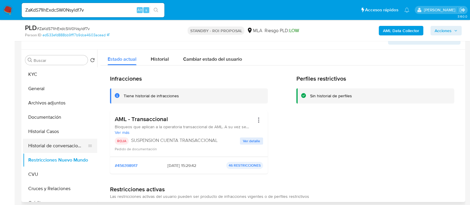
click at [56, 149] on button "Historial de conversaciones" at bounding box center [58, 146] width 70 height 14
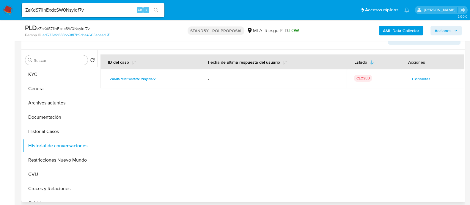
click at [418, 78] on span "Consultar" at bounding box center [421, 79] width 18 height 8
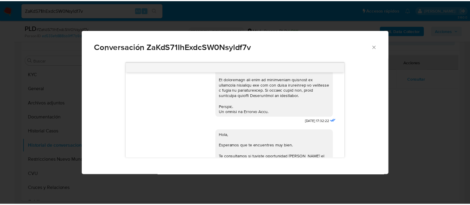
scroll to position [235, 0]
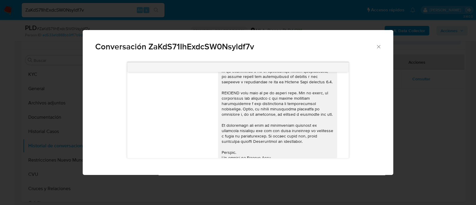
click at [428, 82] on div "Conversación ZaKdS71IhExdcSW0Nsyldf7v 18/08/2025 17:32:22 Hola, Esperamos que t…" at bounding box center [238, 102] width 476 height 205
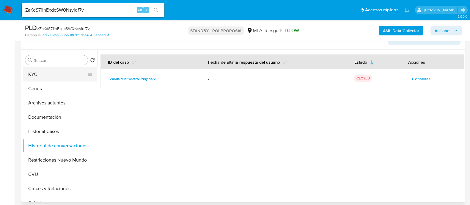
click at [54, 73] on button "KYC" at bounding box center [58, 74] width 70 height 14
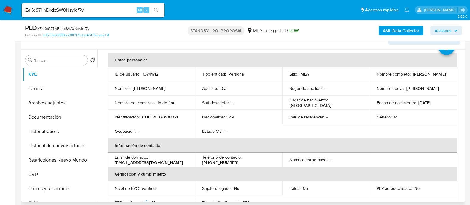
scroll to position [37, 0]
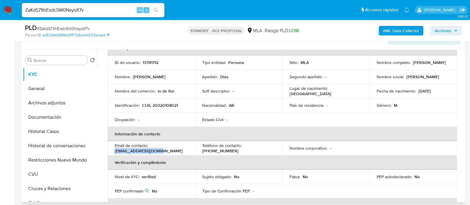
drag, startPoint x: 170, startPoint y: 149, endPoint x: 114, endPoint y: 152, distance: 56.3
click at [114, 152] on td "Email de contacto : ezemachuca@gmail.com" at bounding box center [151, 148] width 87 height 14
copy p "ezemachuca@gmail.com"
click at [65, 104] on button "Archivos adjuntos" at bounding box center [58, 103] width 70 height 14
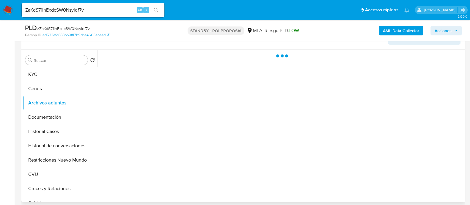
scroll to position [0, 0]
click at [80, 118] on button "Documentación" at bounding box center [58, 117] width 70 height 14
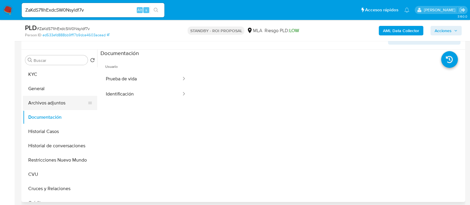
click at [67, 105] on button "Archivos adjuntos" at bounding box center [58, 103] width 70 height 14
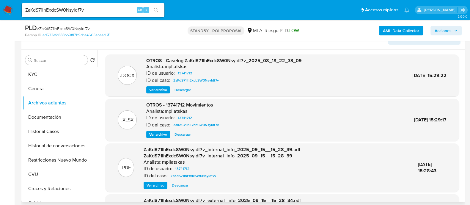
click at [155, 90] on span "Ver archivo" at bounding box center [158, 90] width 18 height 6
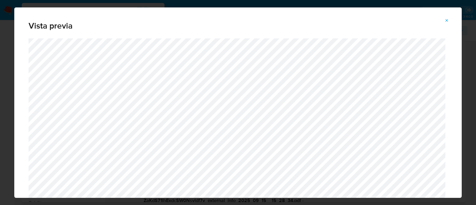
click at [450, 18] on button "Attachment preview" at bounding box center [446, 21] width 13 height 10
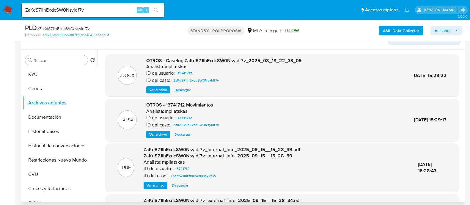
click at [182, 93] on span "Descargar" at bounding box center [183, 90] width 16 height 6
click at [187, 134] on span "Descargar" at bounding box center [183, 134] width 16 height 6
click at [98, 11] on input "ZaKdS71IhExdcSW0Nsyldf7v" at bounding box center [93, 10] width 143 height 8
paste input "GuQn3vif5lsQL2hLWzxxlyNM"
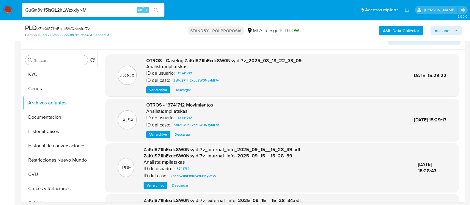
type input "GuQn3vif5lsQL2hLWzxxlyNM"
click at [158, 10] on icon "search-icon" at bounding box center [156, 10] width 5 height 5
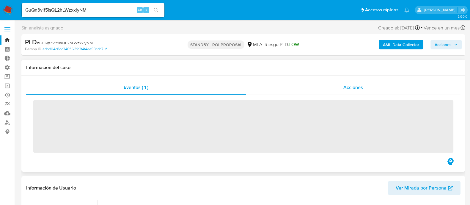
click at [350, 90] on span "Acciones" at bounding box center [354, 87] width 20 height 7
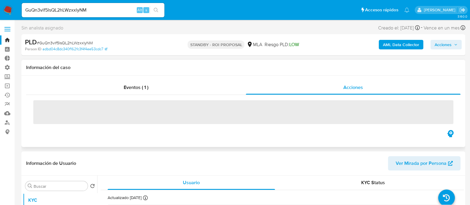
select select "10"
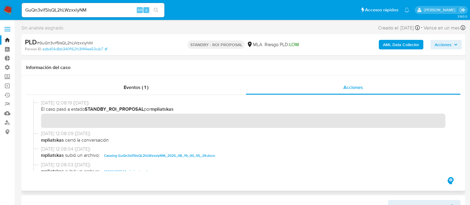
scroll to position [37, 0]
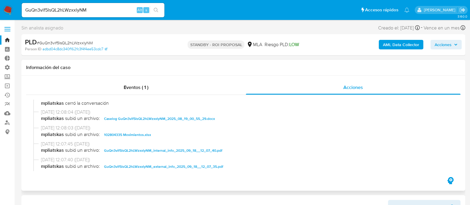
click at [153, 118] on span "Caselog GuQn3vif5lsQL2hLWzxxlyNM_2025_08_19_00_55_29.docx" at bounding box center [159, 118] width 111 height 7
click at [143, 134] on span "102804335 Movimientos.xlsx" at bounding box center [127, 134] width 47 height 7
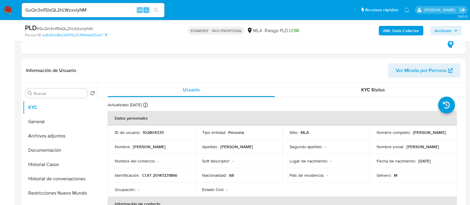
scroll to position [148, 0]
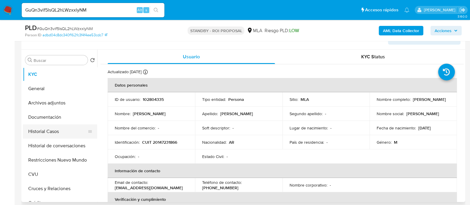
click at [58, 135] on button "Historial Casos" at bounding box center [58, 131] width 70 height 14
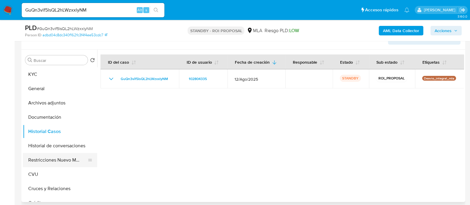
click at [54, 161] on button "Restricciones Nuevo Mundo" at bounding box center [58, 160] width 70 height 14
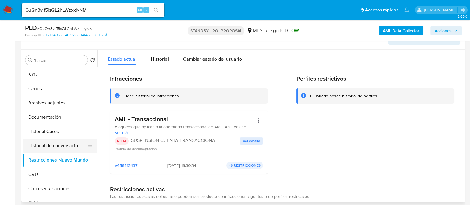
click at [54, 147] on button "Historial de conversaciones" at bounding box center [58, 146] width 70 height 14
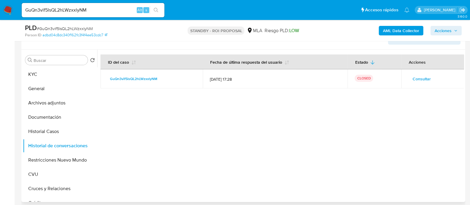
click at [427, 76] on span "Consultar" at bounding box center [422, 79] width 18 height 8
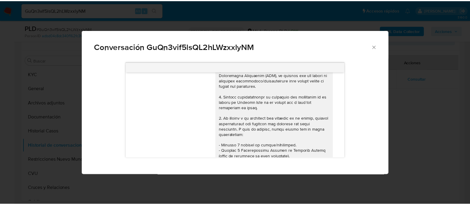
scroll to position [0, 0]
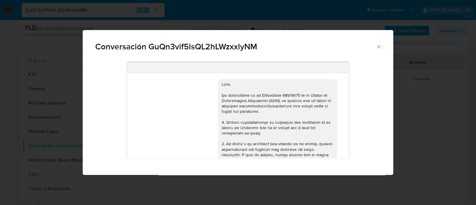
click at [404, 101] on div "Conversación GuQn3vif5lsQL2hLWzxxlyNM 18/08/2025 17:37:22 Hola, Esperamos que t…" at bounding box center [238, 102] width 476 height 205
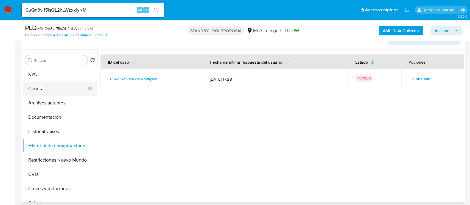
click at [44, 82] on button "General" at bounding box center [58, 89] width 70 height 14
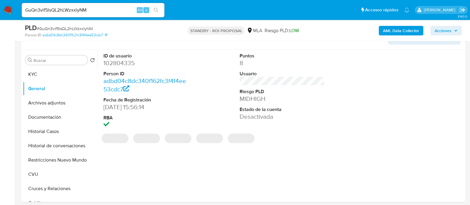
click at [128, 63] on dd "102804335" at bounding box center [146, 63] width 85 height 8
copy dd "102804335"
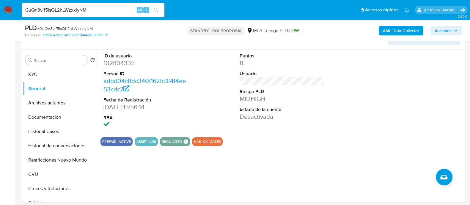
click at [95, 8] on input "GuQn3vif5lsQL2hLWzxxlyNM" at bounding box center [93, 10] width 143 height 8
click at [96, 8] on input "GuQn3vif5lsQL2hLWzxxlyNM" at bounding box center [93, 10] width 143 height 8
paste input "5ZmYyzAoxnsy7PRNPqzRcaXm"
type input "5ZmYyzAoxnsy7PRNPqzRcaXm"
click at [156, 10] on icon "search-icon" at bounding box center [156, 10] width 5 height 5
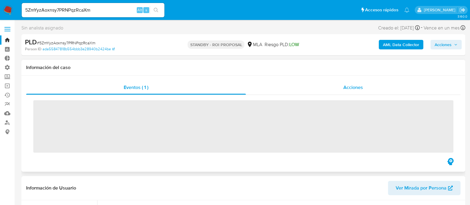
click at [371, 82] on div "Acciones" at bounding box center [353, 87] width 215 height 14
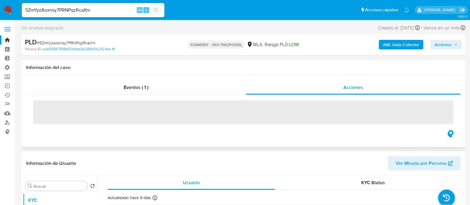
select select "10"
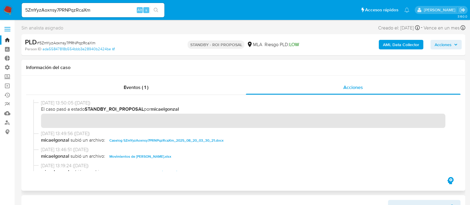
click at [175, 140] on span "Caselog 5ZmYyzAoxnsy7PRNPqzRcaXm_2025_08_20_03_30_21.docx" at bounding box center [166, 140] width 114 height 7
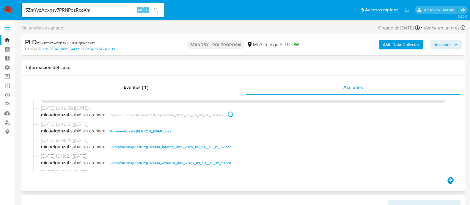
scroll to position [37, 0]
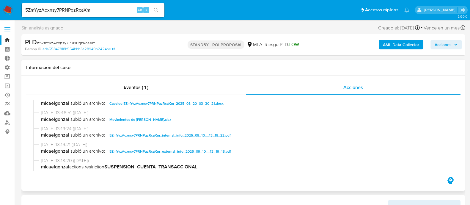
click at [171, 123] on span "Movimientos de Adrian Rodrigo Parodi.xlsx" at bounding box center [140, 119] width 62 height 7
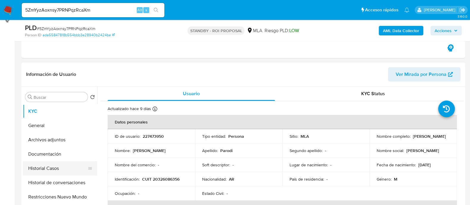
click at [60, 167] on button "Historial Casos" at bounding box center [58, 168] width 70 height 14
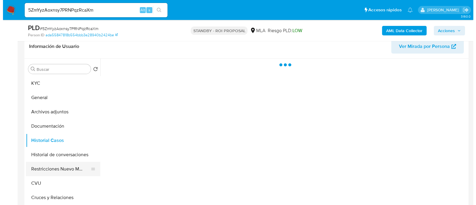
scroll to position [148, 0]
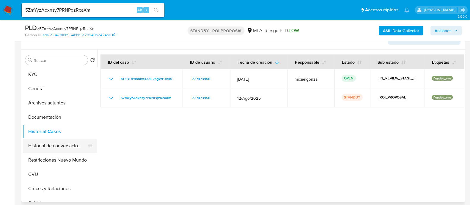
click at [66, 145] on button "Historial de conversaciones" at bounding box center [58, 146] width 70 height 14
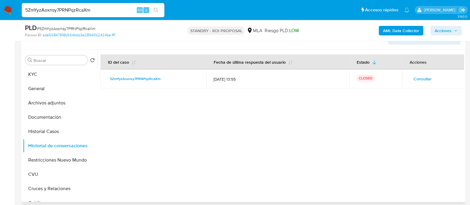
click at [419, 80] on span "Consultar" at bounding box center [423, 79] width 18 height 8
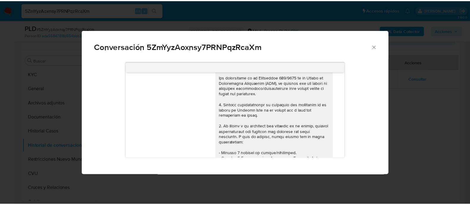
scroll to position [0, 0]
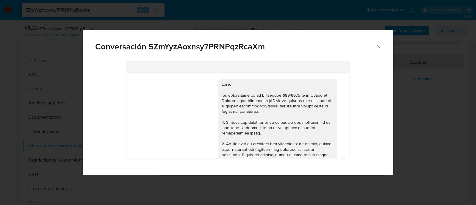
click at [1, 147] on div "Conversación 5ZmYyzAoxnsy7PRNPqzRcaXm 18/08/2025 17:32:05 Buenas tardes, cómo l…" at bounding box center [238, 102] width 476 height 205
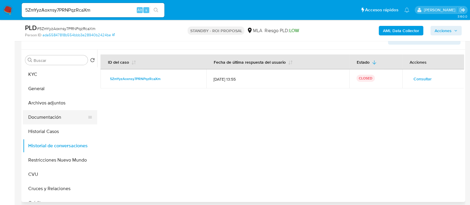
click at [58, 115] on button "Documentación" at bounding box center [58, 117] width 70 height 14
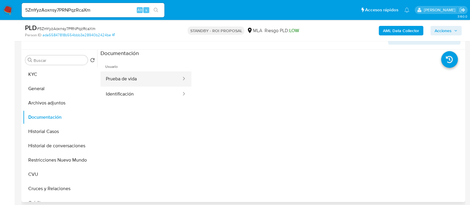
click at [144, 76] on button "Prueba de vida" at bounding box center [142, 78] width 82 height 15
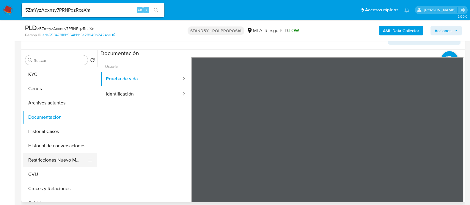
click at [67, 158] on button "Restricciones Nuevo Mundo" at bounding box center [58, 160] width 70 height 14
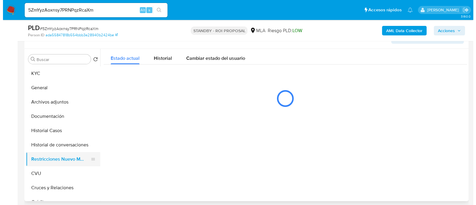
scroll to position [148, 0]
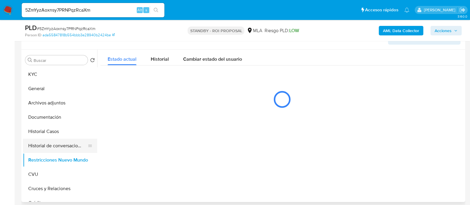
click at [70, 147] on button "Historial de conversaciones" at bounding box center [58, 146] width 70 height 14
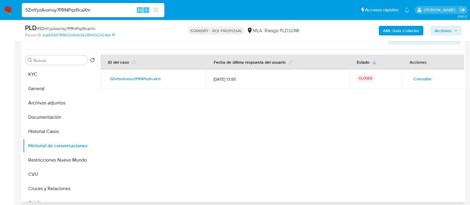
click at [414, 81] on span "Consultar" at bounding box center [423, 79] width 18 height 8
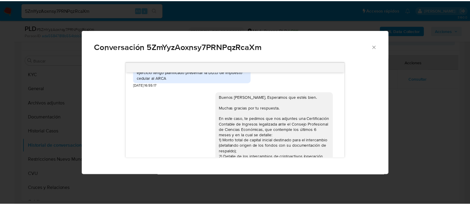
scroll to position [395, 0]
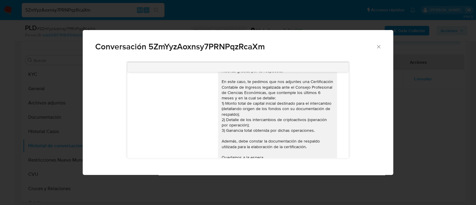
click at [427, 111] on div "Conversación 5ZmYyzAoxnsy7PRNPqzRcaXm 18/08/2025 17:32:05 Buenas tardes, cómo l…" at bounding box center [238, 102] width 476 height 205
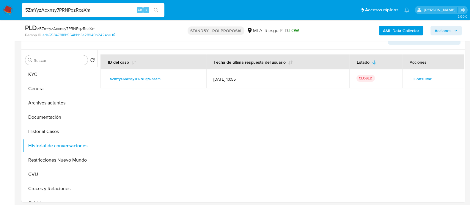
click at [95, 6] on input "5ZmYyzAoxnsy7PRNPqzRcaXm" at bounding box center [93, 10] width 143 height 8
paste input "XiIcpR9MXweKMqttsilPOFsK"
type input "XiIcpR9MXweKMqttsilPOFsK"
click at [158, 10] on icon "search-icon" at bounding box center [156, 10] width 5 height 5
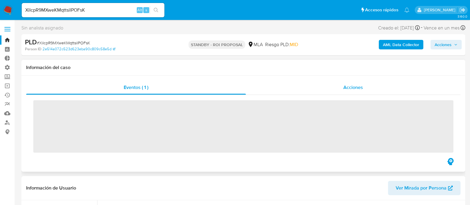
drag, startPoint x: 362, startPoint y: 92, endPoint x: 367, endPoint y: 88, distance: 6.6
click at [362, 92] on div "Acciones" at bounding box center [353, 87] width 215 height 14
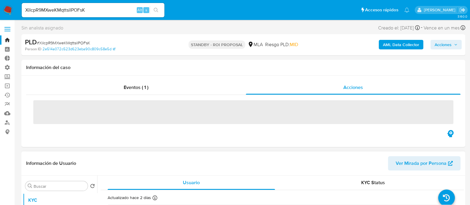
select select "10"
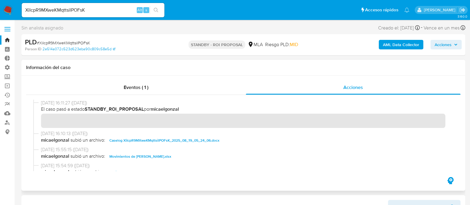
click at [175, 139] on span "Caselog XiIcpR9MXweKMqttsilPOFsK_2025_08_19_05_24_06.docx" at bounding box center [164, 140] width 110 height 7
click at [160, 156] on span "Movimientos de Franco Nicolas Anconetani.xlsx" at bounding box center [140, 156] width 62 height 7
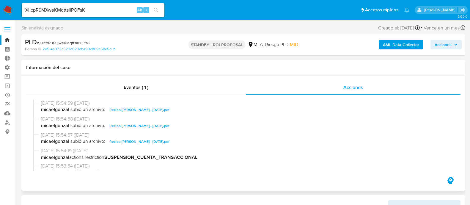
scroll to position [74, 0]
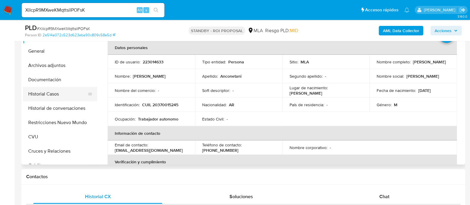
click at [63, 96] on button "Historial Casos" at bounding box center [58, 94] width 70 height 14
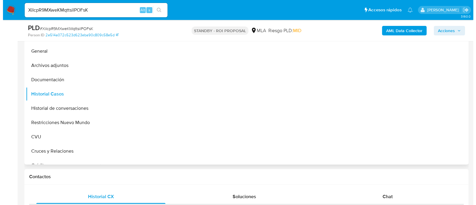
scroll to position [148, 0]
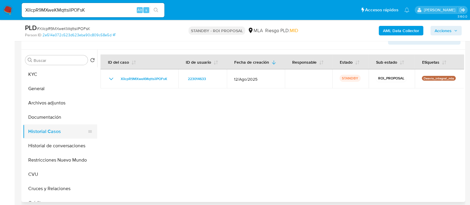
click at [74, 132] on button "Historial Casos" at bounding box center [58, 131] width 70 height 14
click at [72, 125] on button "Historial Casos" at bounding box center [58, 131] width 70 height 14
click at [71, 122] on button "Documentación" at bounding box center [58, 117] width 70 height 14
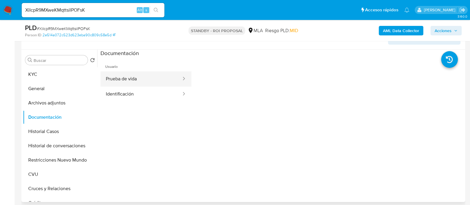
click at [167, 83] on button "Prueba de vida" at bounding box center [142, 78] width 82 height 15
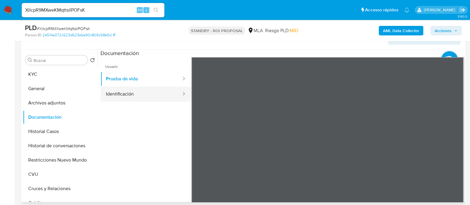
click at [159, 93] on button "Identificación" at bounding box center [142, 94] width 82 height 15
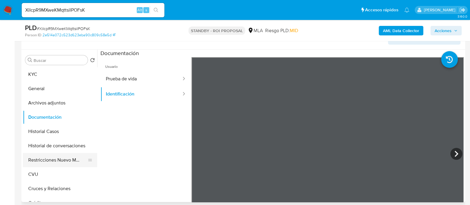
click at [73, 159] on button "Restricciones Nuevo Mundo" at bounding box center [58, 160] width 70 height 14
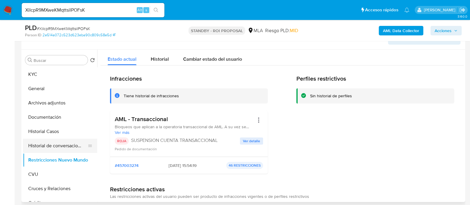
click at [73, 145] on button "Historial de conversaciones" at bounding box center [58, 146] width 70 height 14
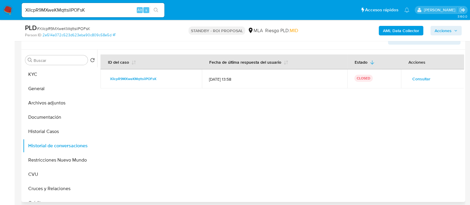
click at [416, 75] on span "Consultar" at bounding box center [422, 79] width 18 height 8
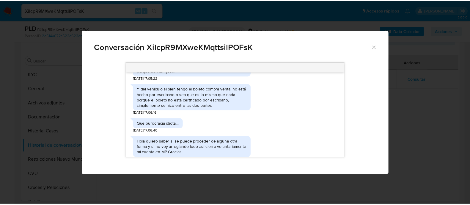
scroll to position [185, 0]
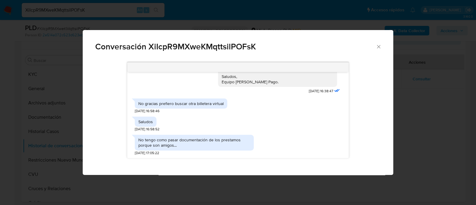
click at [436, 105] on div "Conversación XiIcpR9MXweKMqttsilPOFsK De todas formas si quieren cerrarme la cu…" at bounding box center [238, 102] width 476 height 205
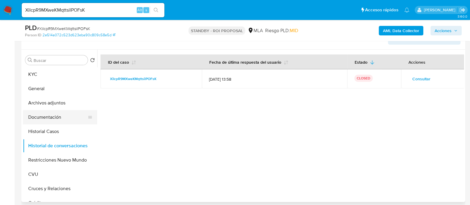
click at [68, 111] on button "Documentación" at bounding box center [58, 117] width 70 height 14
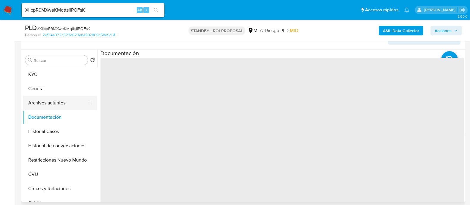
click at [67, 99] on button "Archivos adjuntos" at bounding box center [58, 103] width 70 height 14
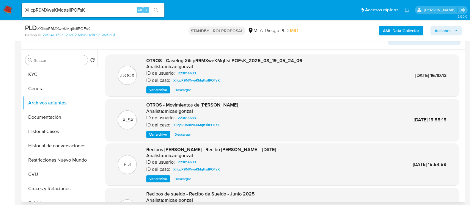
click at [189, 93] on span "Descargar" at bounding box center [183, 90] width 16 height 6
click at [184, 132] on span "Descargar" at bounding box center [183, 134] width 16 height 6
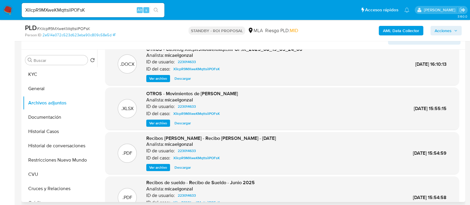
scroll to position [0, 0]
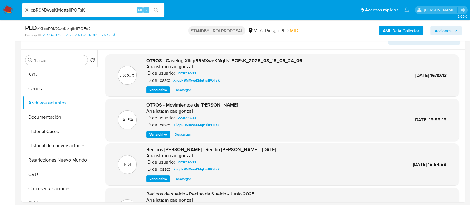
click at [108, 7] on input "XiIcpR9MXweKMqttsilPOFsK" at bounding box center [93, 10] width 143 height 8
paste input "I7bjjrLTn91k5La8TlJ855b9"
type input "I7bjjrLTn91k5La8TlJ855b9"
click at [159, 10] on button "search-icon" at bounding box center [156, 10] width 12 height 8
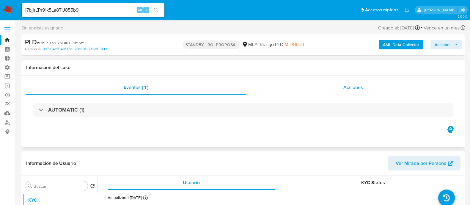
click at [364, 87] on div "Acciones" at bounding box center [353, 87] width 215 height 14
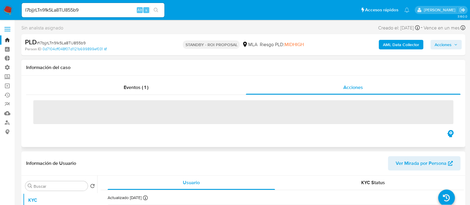
select select "10"
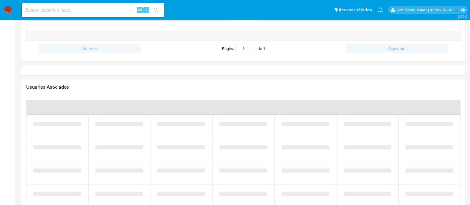
select select "10"
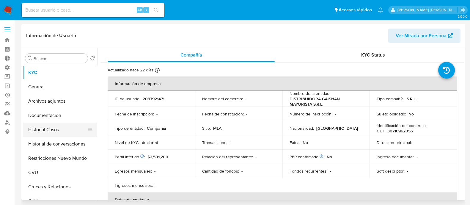
click at [71, 129] on button "Historial Casos" at bounding box center [58, 130] width 70 height 14
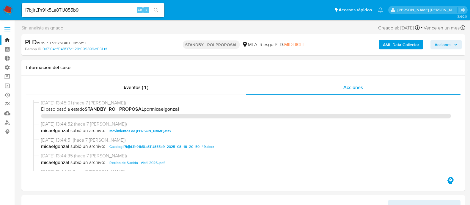
select select "10"
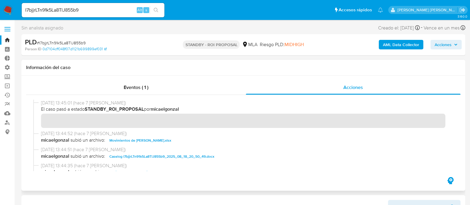
click at [167, 140] on span "Movimientos de [PERSON_NAME].xlsx" at bounding box center [140, 140] width 62 height 7
click at [175, 155] on span "Caselog I7bjjrLTn91k5La8TlJ855b9_2025_08_18_20_50_49.docx" at bounding box center [161, 156] width 105 height 7
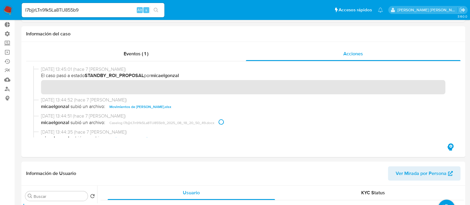
scroll to position [148, 0]
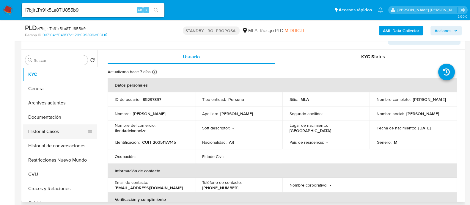
click at [76, 134] on button "Historial Casos" at bounding box center [58, 131] width 70 height 14
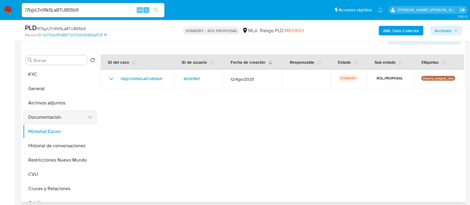
click at [67, 119] on button "Documentación" at bounding box center [58, 117] width 70 height 14
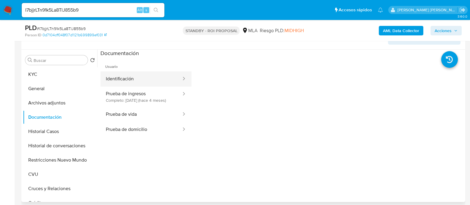
click at [156, 84] on button "Identificación" at bounding box center [142, 78] width 82 height 15
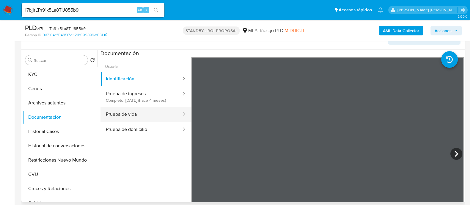
click at [152, 118] on button "Prueba de vida" at bounding box center [142, 114] width 82 height 15
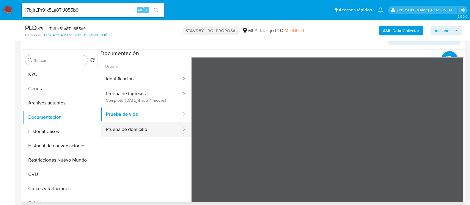
click at [149, 136] on button "Prueba de domicilio" at bounding box center [142, 129] width 82 height 15
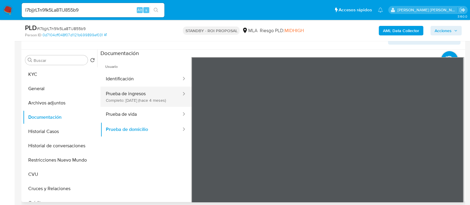
click at [147, 97] on button "Prueba de ingresos Completo: 13/05/2025 (hace 4 meses)" at bounding box center [142, 97] width 82 height 20
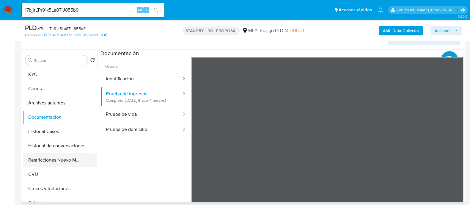
click at [65, 162] on button "Restricciones Nuevo Mundo" at bounding box center [58, 160] width 70 height 14
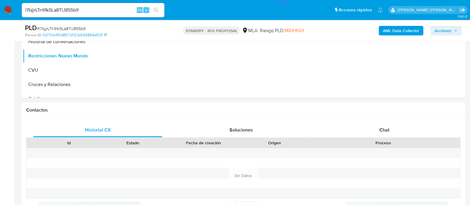
scroll to position [186, 0]
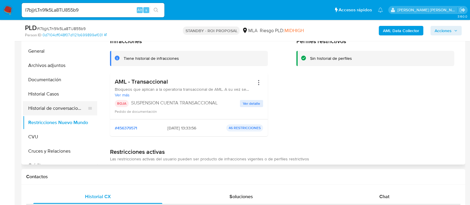
click at [69, 105] on button "Historial de conversaciones" at bounding box center [58, 108] width 70 height 14
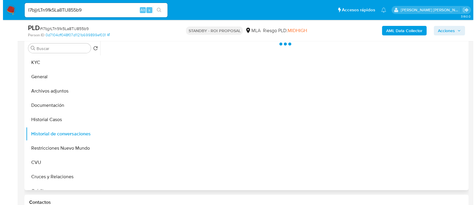
scroll to position [148, 0]
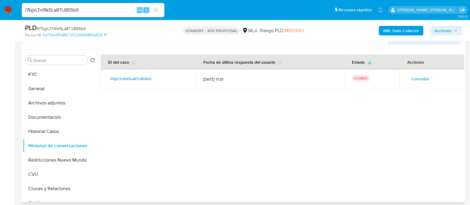
click at [427, 76] on span "Consultar" at bounding box center [420, 79] width 18 height 8
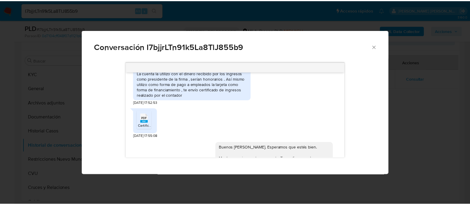
scroll to position [451, 0]
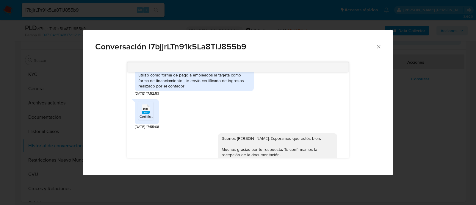
click at [88, 12] on div "Conversación I7bjjrLTn91k5La8TlJ855b9 18/08/2025 17:30:42 Hola buen día necesit…" at bounding box center [238, 102] width 476 height 205
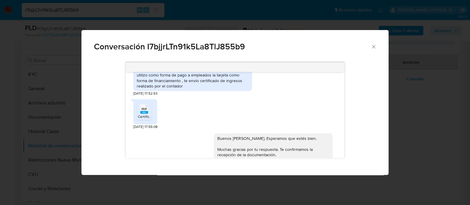
click at [78, 10] on input "I7bjjrLTn91k5La8TlJ855b9" at bounding box center [93, 10] width 143 height 8
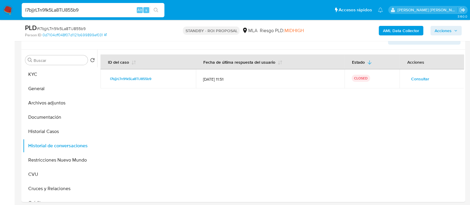
click at [78, 10] on input "I7bjjrLTn91k5La8TlJ855b9" at bounding box center [93, 10] width 143 height 8
paste input "344990609"
click at [156, 10] on icon "search-icon" at bounding box center [156, 10] width 5 height 5
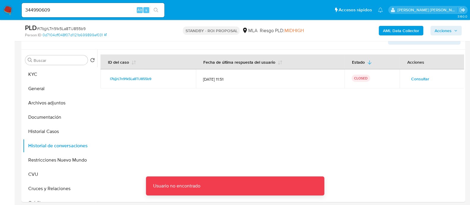
click at [83, 10] on input "344990609" at bounding box center [93, 10] width 143 height 8
click at [90, 13] on input "344990609" at bounding box center [93, 10] width 143 height 8
type input "344990609"
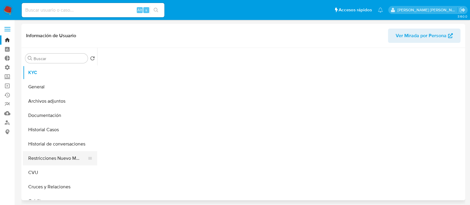
click at [68, 157] on button "Restricciones Nuevo Mundo" at bounding box center [58, 158] width 70 height 14
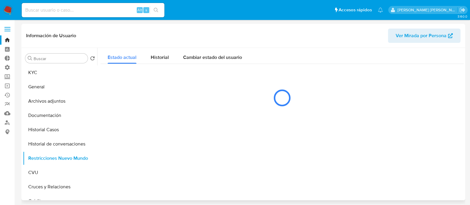
select select "10"
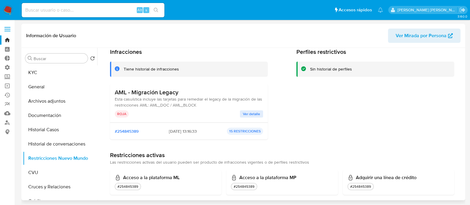
scroll to position [37, 0]
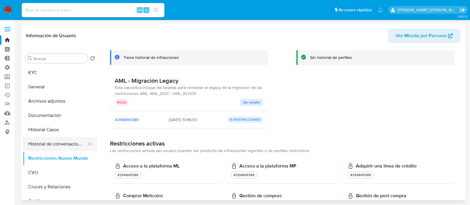
click at [58, 137] on button "Historial de conversaciones" at bounding box center [58, 144] width 70 height 14
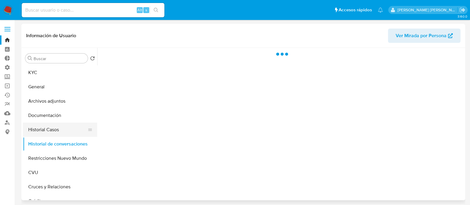
scroll to position [0, 0]
click at [57, 131] on button "Historial Casos" at bounding box center [58, 130] width 70 height 14
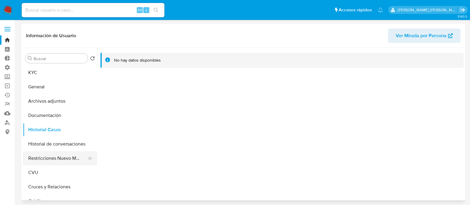
click at [64, 163] on button "Restricciones Nuevo Mundo" at bounding box center [58, 158] width 70 height 14
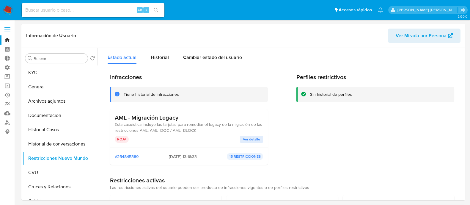
click at [9, 4] on nav "Pausado Ver notificaciones Alt s Accesos rápidos Presiona las siguientes teclas…" at bounding box center [235, 10] width 470 height 20
click at [5, 12] on img at bounding box center [8, 10] width 10 height 10
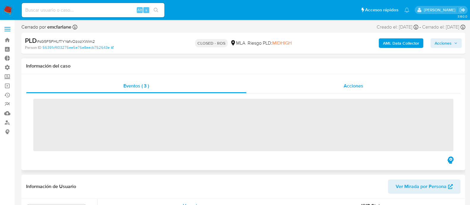
click at [341, 89] on div "Acciones" at bounding box center [354, 86] width 214 height 14
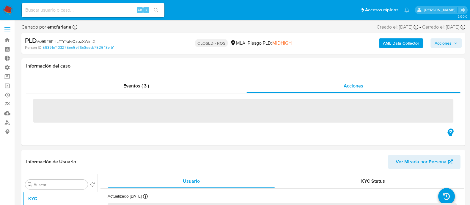
select select "10"
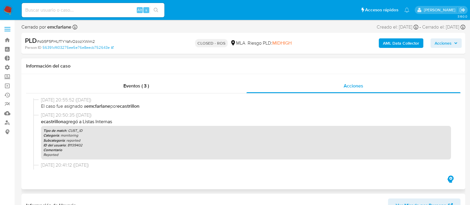
scroll to position [74, 0]
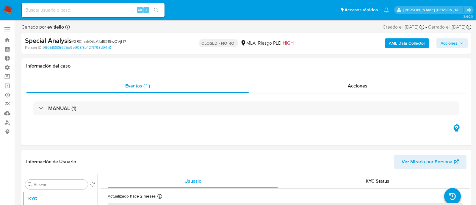
select select "10"
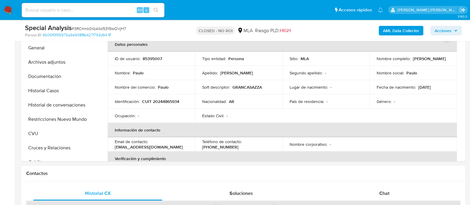
scroll to position [112, 0]
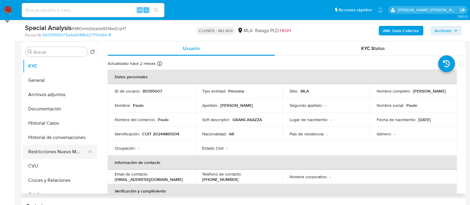
click at [62, 154] on button "Restricciones Nuevo Mundo" at bounding box center [58, 152] width 70 height 14
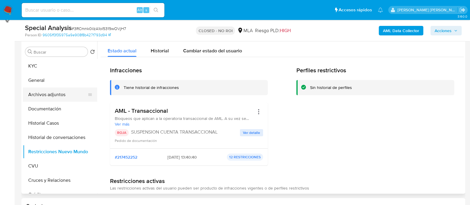
click at [62, 93] on button "Archivos adjuntos" at bounding box center [58, 94] width 70 height 14
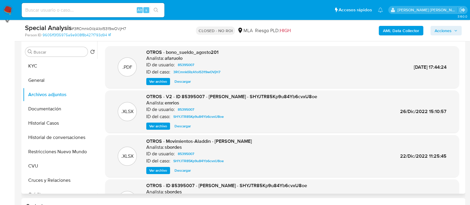
scroll to position [74, 0]
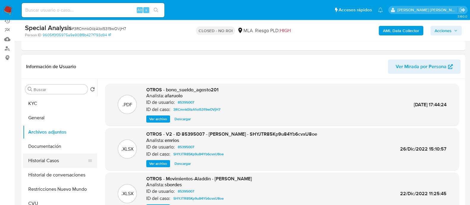
click at [76, 157] on button "Historial Casos" at bounding box center [58, 161] width 70 height 14
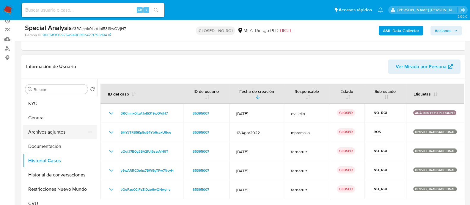
click at [69, 135] on button "Archivos adjuntos" at bounding box center [58, 132] width 70 height 14
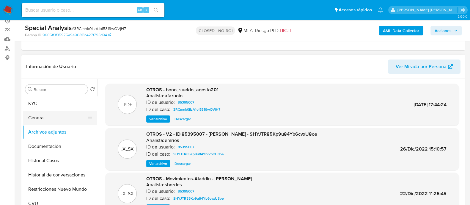
drag, startPoint x: 65, startPoint y: 115, endPoint x: 70, endPoint y: 116, distance: 4.5
click at [65, 115] on button "General" at bounding box center [58, 118] width 70 height 14
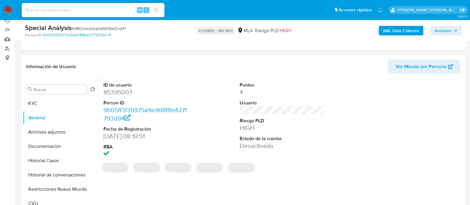
click at [122, 90] on dd "85395007" at bounding box center [146, 92] width 85 height 8
copy dd "85395007"
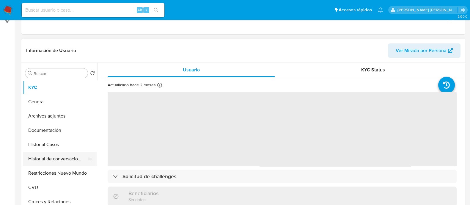
select select "10"
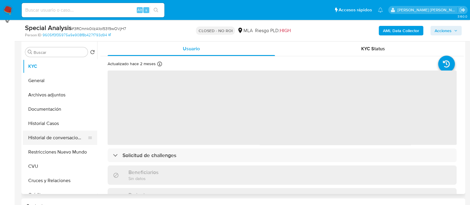
scroll to position [112, 0]
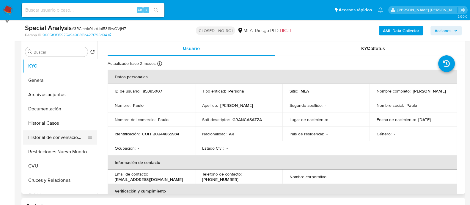
click at [57, 139] on button "Historial de conversaciones" at bounding box center [58, 137] width 70 height 14
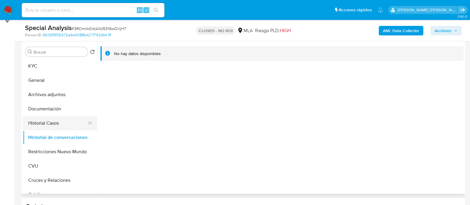
click at [54, 124] on button "Historial Casos" at bounding box center [58, 123] width 70 height 14
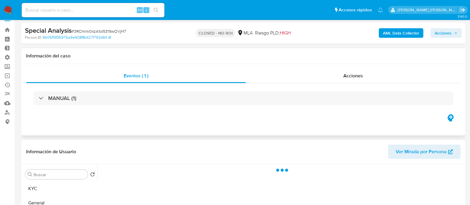
scroll to position [0, 0]
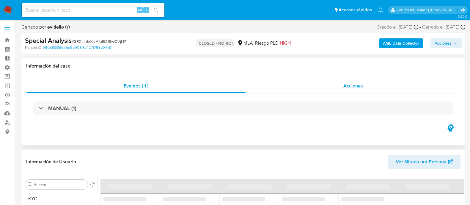
click at [358, 88] on span "Acciones" at bounding box center [354, 85] width 20 height 7
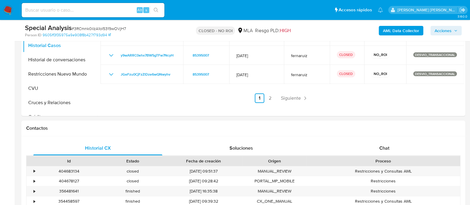
scroll to position [297, 0]
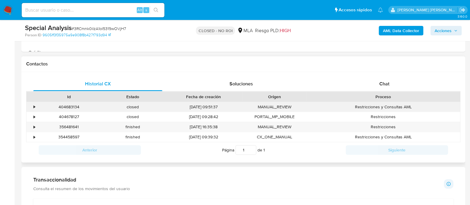
click at [33, 107] on div "•" at bounding box center [31, 107] width 10 height 10
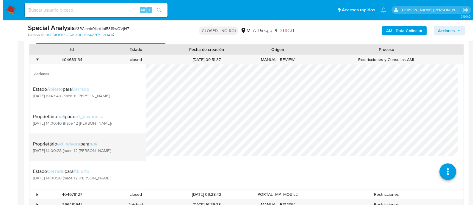
scroll to position [372, 0]
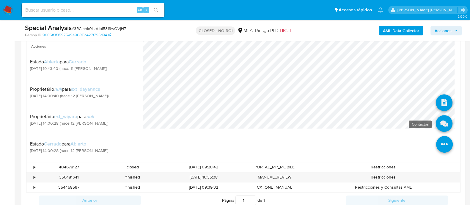
click at [440, 123] on icon at bounding box center [444, 123] width 17 height 17
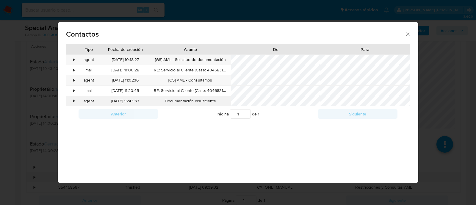
click at [76, 101] on div "•" at bounding box center [71, 101] width 10 height 10
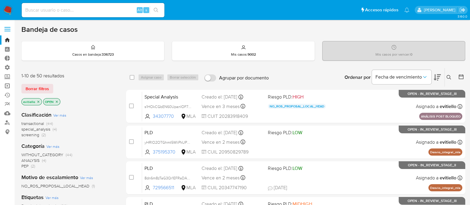
click at [8, 84] on link "Operaciones masivas" at bounding box center [35, 85] width 71 height 9
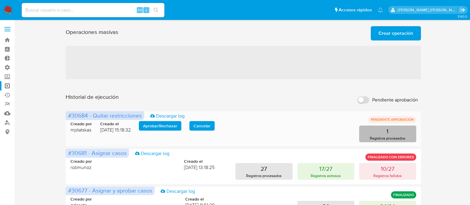
click at [385, 129] on button "1 Registros procesados" at bounding box center [387, 134] width 57 height 17
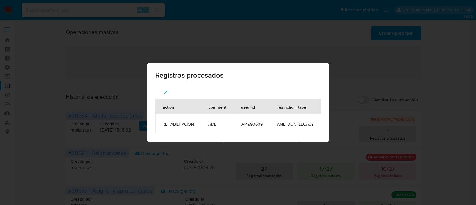
click at [253, 123] on span "344990609" at bounding box center [252, 123] width 22 height 5
copy span "344990609"
click at [372, 75] on div "Registros procesados action comment user_id restriction_type REHABILITACION AML…" at bounding box center [238, 102] width 476 height 205
click at [163, 92] on icon "button" at bounding box center [165, 92] width 5 height 5
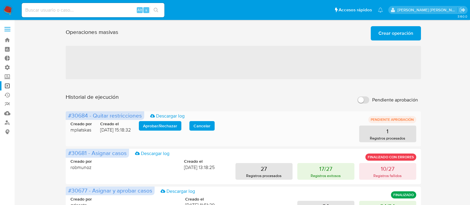
click at [145, 127] on button "Aprobar / Rechazar" at bounding box center [160, 126] width 43 height 10
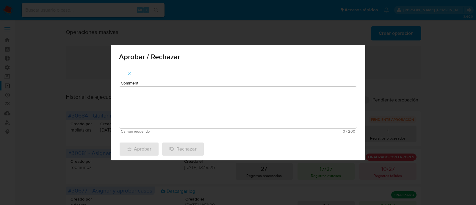
click at [189, 111] on textarea "Comment" at bounding box center [238, 108] width 238 height 42
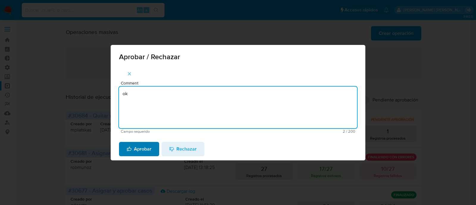
type textarea "ok"
click at [148, 143] on span "Aprobar" at bounding box center [139, 149] width 25 height 13
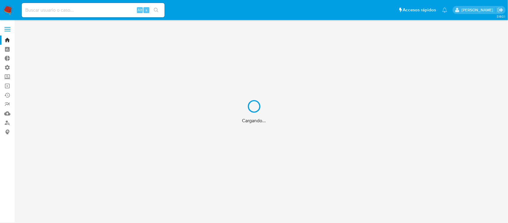
click at [7, 85] on div "Cargando..." at bounding box center [254, 111] width 508 height 223
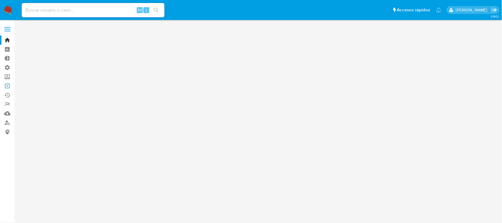
click at [7, 85] on link "Operaciones masivas" at bounding box center [35, 85] width 71 height 9
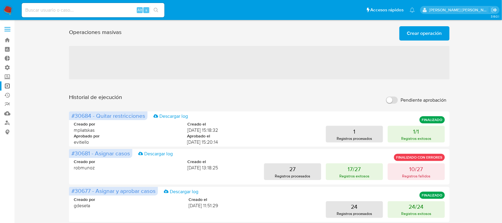
click at [421, 34] on span "Crear operación" at bounding box center [424, 33] width 35 height 13
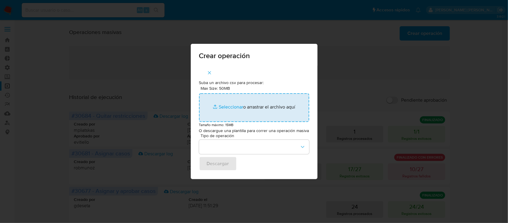
click at [225, 109] on input "Max Size: 50MB Seleccionar archivos" at bounding box center [254, 107] width 110 height 29
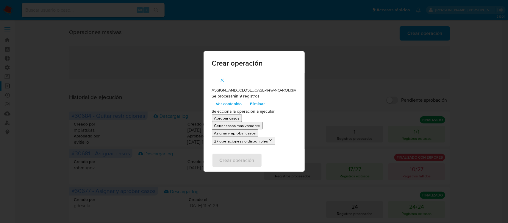
click at [243, 133] on p "Asignar y aprobar casos" at bounding box center [235, 133] width 42 height 6
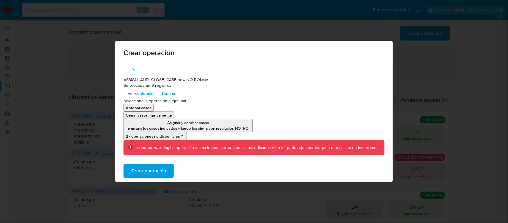
click at [152, 171] on span "Crear operación" at bounding box center [148, 170] width 35 height 13
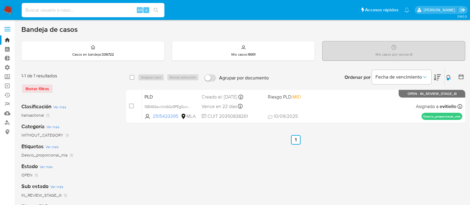
click at [117, 12] on input at bounding box center [93, 10] width 143 height 8
type input "21968657"
click at [155, 10] on icon "search-icon" at bounding box center [156, 10] width 5 height 5
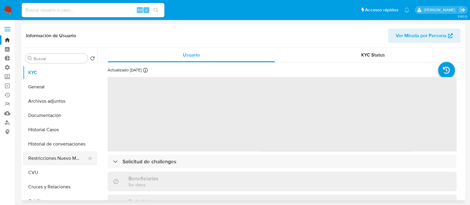
click at [42, 161] on button "Restricciones Nuevo Mundo" at bounding box center [58, 158] width 70 height 14
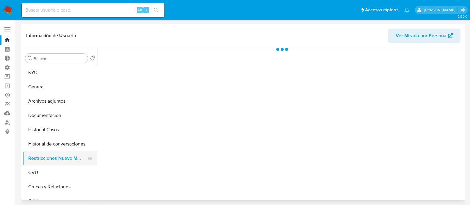
select select "10"
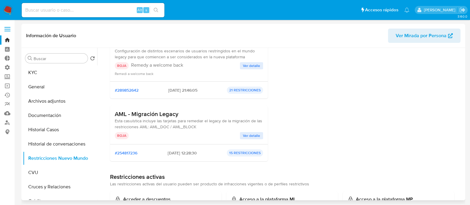
scroll to position [74, 0]
click at [253, 62] on span "Ver detalle" at bounding box center [251, 65] width 17 height 6
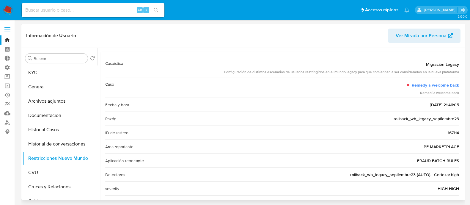
scroll to position [0, 0]
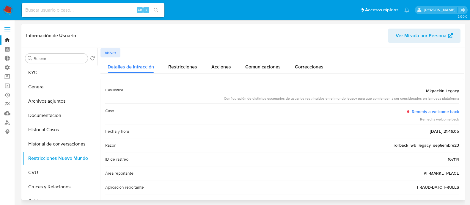
click at [111, 53] on span "Volver" at bounding box center [111, 52] width 12 height 8
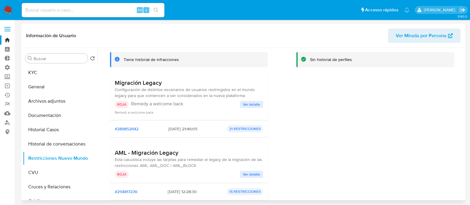
scroll to position [74, 0]
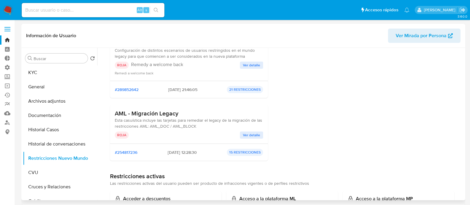
click at [253, 133] on span "Ver detalle" at bounding box center [251, 135] width 17 height 6
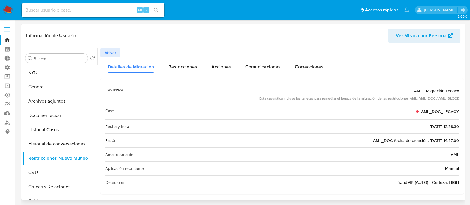
scroll to position [1, 0]
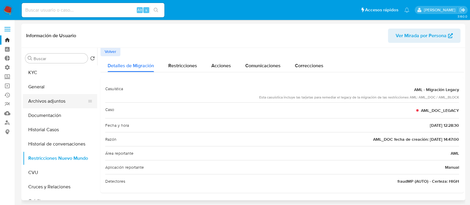
click at [61, 107] on button "Archivos adjuntos" at bounding box center [58, 101] width 70 height 14
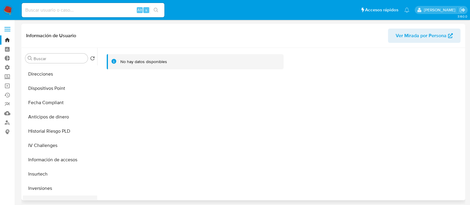
scroll to position [223, 0]
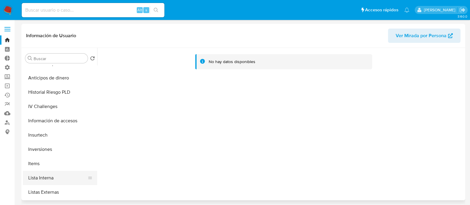
drag, startPoint x: 62, startPoint y: 175, endPoint x: 42, endPoint y: 179, distance: 20.1
click at [62, 175] on button "Lista Interna" at bounding box center [58, 178] width 70 height 14
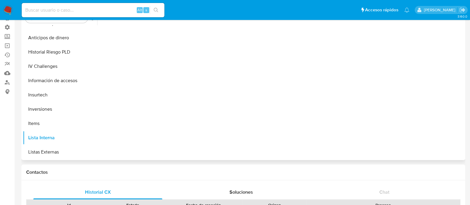
scroll to position [0, 0]
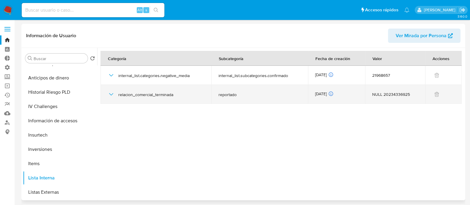
click at [111, 94] on icon "button" at bounding box center [111, 94] width 7 height 7
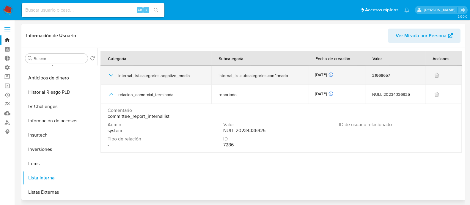
click at [110, 76] on icon "button" at bounding box center [111, 75] width 7 height 7
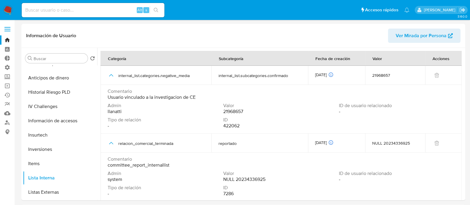
click at [126, 11] on input at bounding box center [93, 10] width 143 height 8
paste input "3C0ieUDFzkUhvHAigbuBQKJT"
type input "3C0ieUDFzkUhvHAigbuBQKJT"
click at [160, 8] on button "search-icon" at bounding box center [156, 10] width 12 height 8
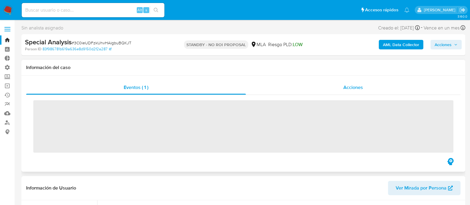
click at [297, 86] on div "Acciones" at bounding box center [353, 87] width 215 height 14
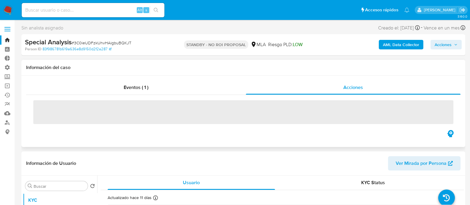
select select "10"
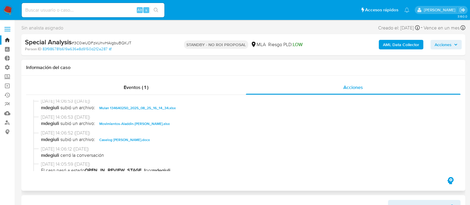
scroll to position [37, 0]
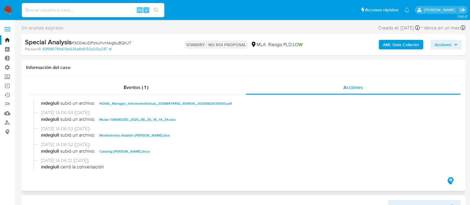
click at [146, 133] on span "Movimientos-Aladdin-[PERSON_NAME].xlsx" at bounding box center [134, 135] width 71 height 7
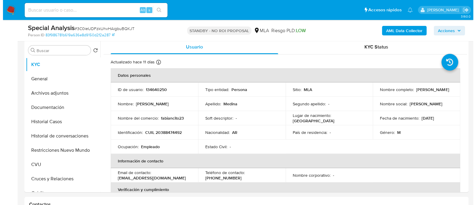
scroll to position [148, 0]
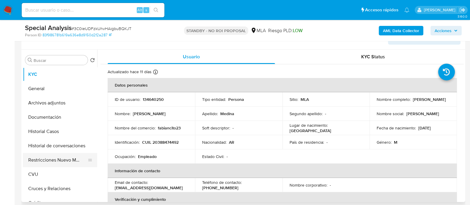
click at [62, 162] on button "Restricciones Nuevo Mundo" at bounding box center [58, 160] width 70 height 14
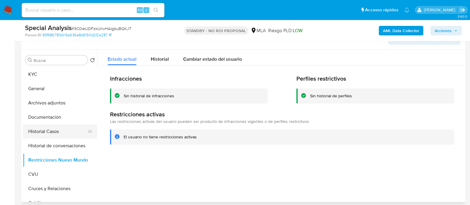
click at [67, 134] on button "Historial Casos" at bounding box center [58, 131] width 70 height 14
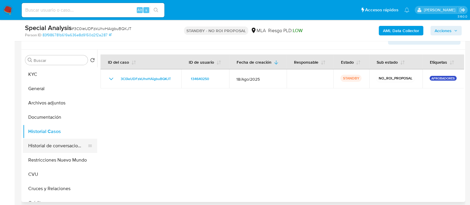
click at [65, 145] on button "Historial de conversaciones" at bounding box center [58, 146] width 70 height 14
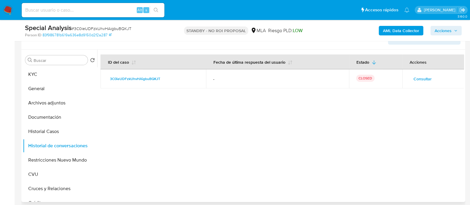
click at [419, 75] on span "Consultar" at bounding box center [423, 79] width 18 height 8
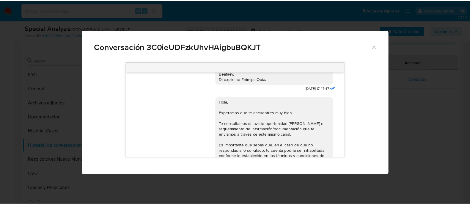
scroll to position [313, 0]
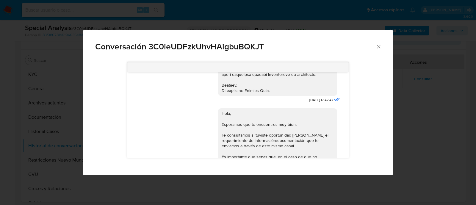
click at [22, 105] on div "Conversación 3C0ieUDFzkUhvHAigbuBQKJT [DATE] 17:47:47 Hola, Esperamos que te en…" at bounding box center [238, 102] width 476 height 205
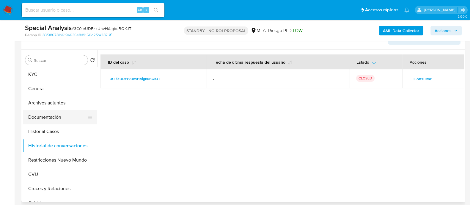
click at [60, 108] on button "Archivos adjuntos" at bounding box center [60, 103] width 74 height 14
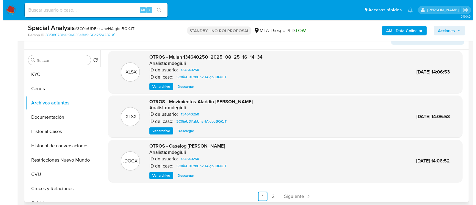
scroll to position [50, 0]
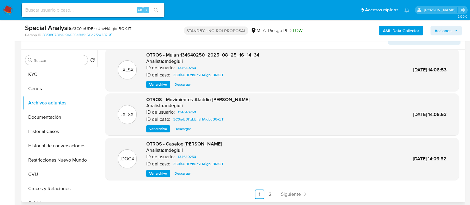
click at [161, 170] on span "Ver archivo" at bounding box center [158, 173] width 18 height 6
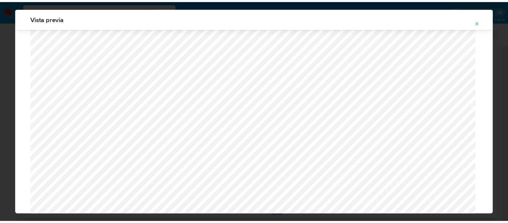
scroll to position [657, 0]
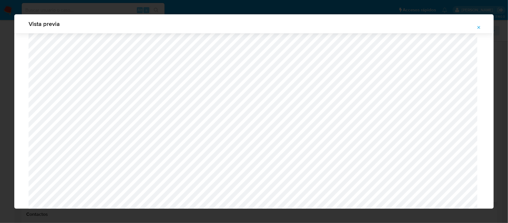
click at [470, 28] on icon "Attachment preview" at bounding box center [478, 27] width 5 height 5
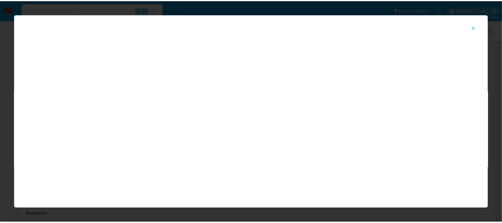
scroll to position [27, 0]
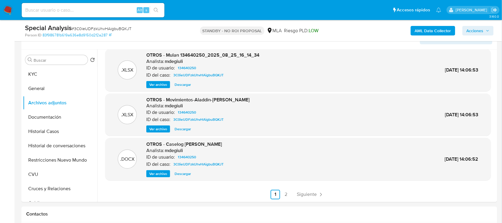
click at [11, 8] on img at bounding box center [8, 10] width 10 height 10
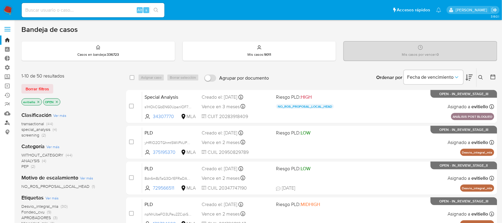
click at [6, 123] on link "Buscador de personas" at bounding box center [35, 122] width 71 height 9
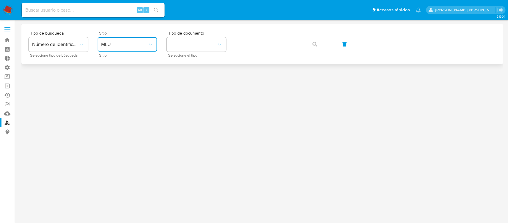
click at [139, 45] on span "MLU" at bounding box center [124, 44] width 46 height 6
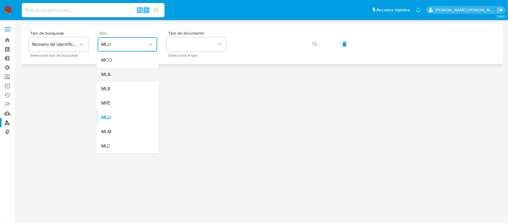
click at [127, 81] on div "MLA" at bounding box center [125, 75] width 49 height 14
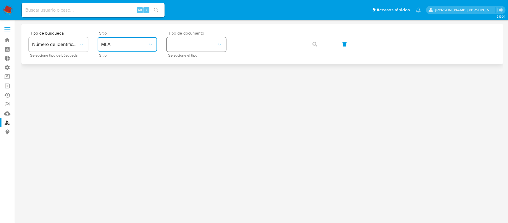
click at [184, 44] on button "identificationType" at bounding box center [196, 44] width 59 height 14
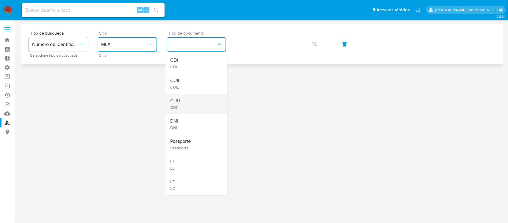
click at [191, 103] on div "CUIT CUIT" at bounding box center [194, 104] width 49 height 20
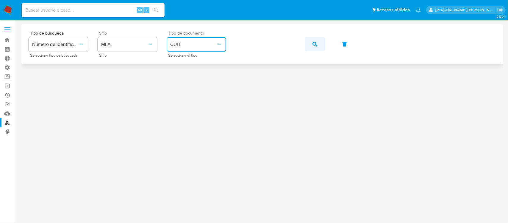
click at [308, 46] on button "button" at bounding box center [315, 44] width 20 height 14
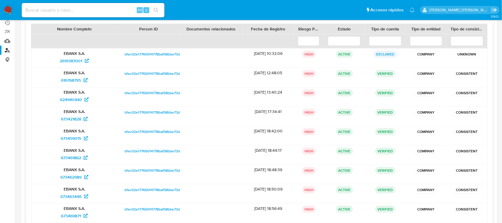
scroll to position [73, 0]
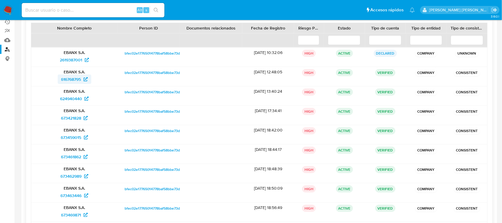
click at [76, 79] on span "616768795" at bounding box center [71, 79] width 20 height 10
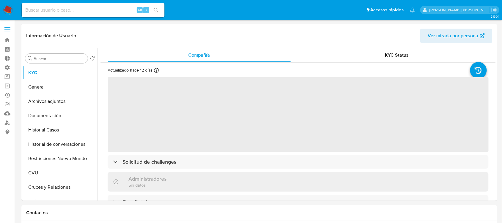
select select "10"
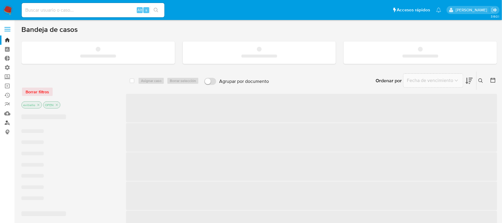
click at [7, 123] on link "Buscador de personas" at bounding box center [35, 122] width 71 height 9
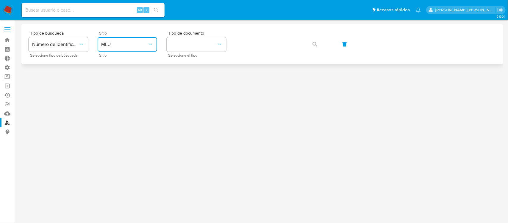
click at [139, 42] on span "MLU" at bounding box center [124, 44] width 46 height 6
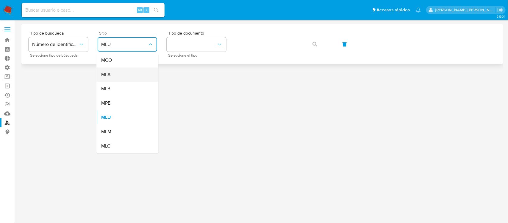
click at [122, 75] on div "MLA" at bounding box center [125, 75] width 49 height 14
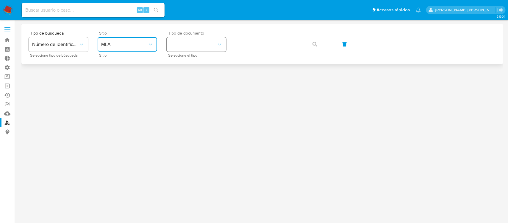
click at [197, 45] on button "identificationType" at bounding box center [196, 44] width 59 height 14
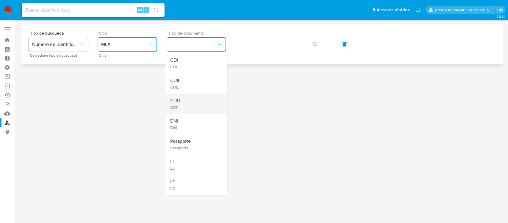
click at [190, 98] on div "CUIT CUIT" at bounding box center [194, 104] width 49 height 20
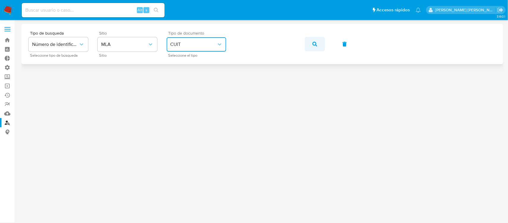
click at [310, 44] on button "button" at bounding box center [315, 44] width 20 height 14
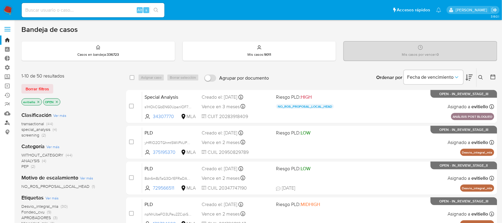
click at [6, 124] on link "Buscador de personas" at bounding box center [35, 122] width 71 height 9
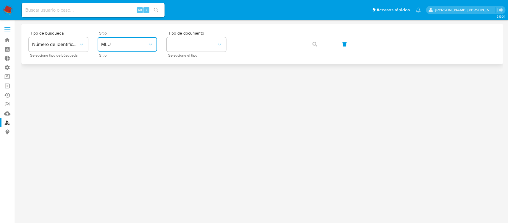
click at [126, 50] on button "MLU" at bounding box center [127, 44] width 59 height 14
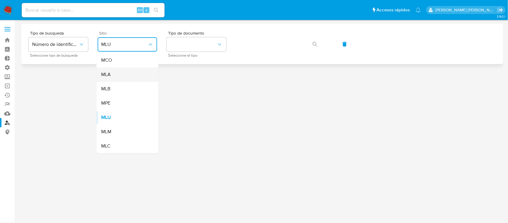
drag, startPoint x: 129, startPoint y: 66, endPoint x: 129, endPoint y: 75, distance: 9.3
click at [129, 75] on ul "MCO MLA MLB MPE MLU MLM MLC" at bounding box center [127, 103] width 62 height 100
click at [129, 75] on div "MLA" at bounding box center [125, 75] width 49 height 14
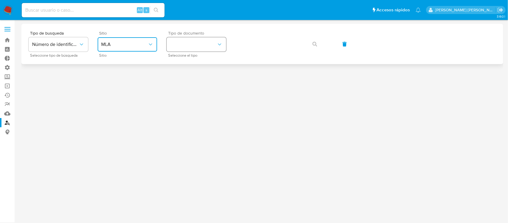
click at [196, 50] on button "identificationType" at bounding box center [196, 44] width 59 height 14
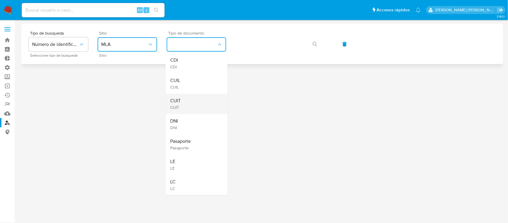
click at [208, 109] on div "CUIT CUIT" at bounding box center [194, 104] width 49 height 20
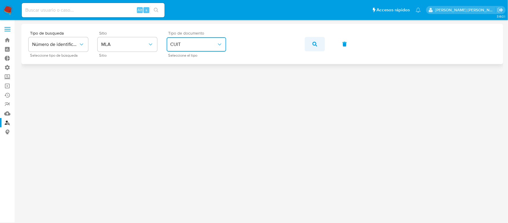
click at [307, 43] on button "button" at bounding box center [315, 44] width 20 height 14
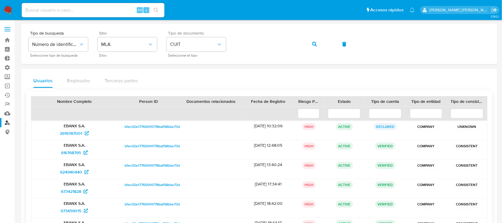
click at [172, 146] on span "bfec02e17765014778baf58bbe73d781" at bounding box center [155, 145] width 61 height 7
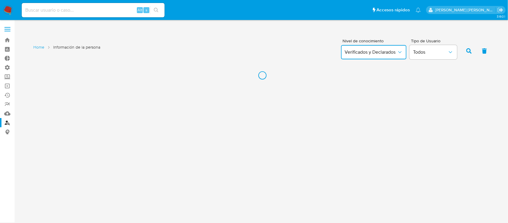
click at [380, 51] on span "Verificados y Declarados" at bounding box center [371, 52] width 52 height 6
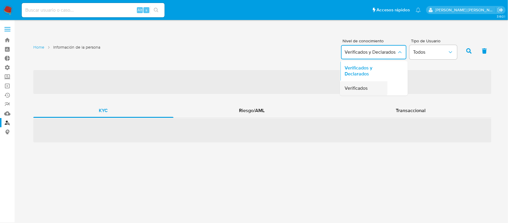
click at [366, 87] on span "Verificados" at bounding box center [356, 88] width 23 height 6
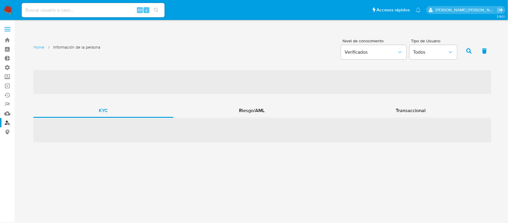
click at [467, 51] on icon "button" at bounding box center [468, 50] width 5 height 5
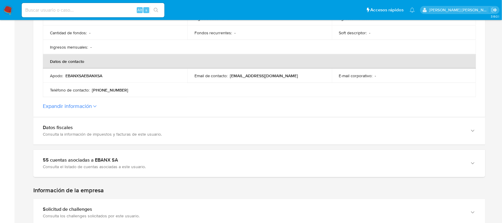
scroll to position [260, 0]
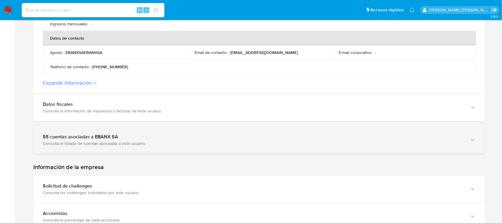
click at [85, 127] on div "55 cuentas asociadas a EBANX SA Consulta el listado de cuentas asociadas a este…" at bounding box center [259, 139] width 452 height 27
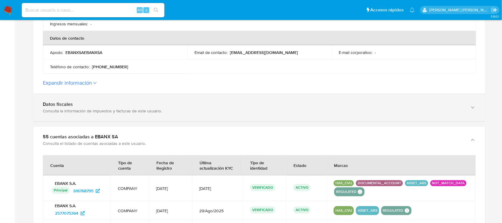
scroll to position [335, 0]
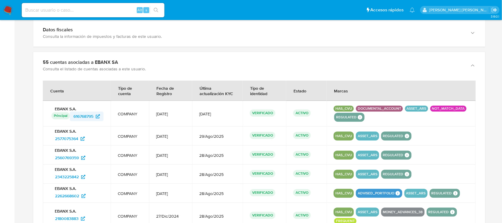
click at [82, 112] on span "616768795" at bounding box center [83, 117] width 20 height 10
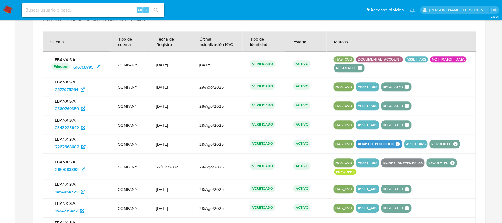
scroll to position [372, 0]
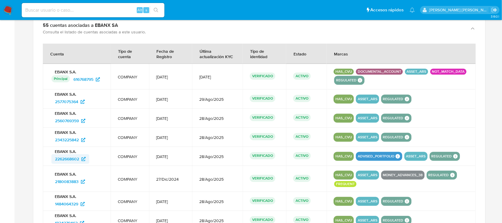
click at [78, 154] on span "2262668602" at bounding box center [67, 159] width 24 height 10
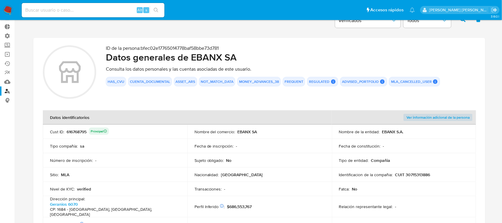
scroll to position [0, 0]
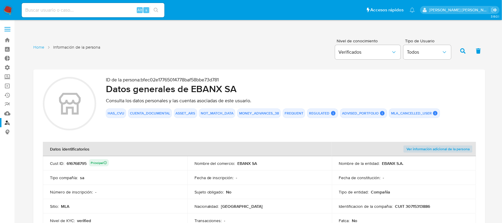
click at [220, 90] on h2 "Datos generales de EBANX SA" at bounding box center [291, 89] width 370 height 12
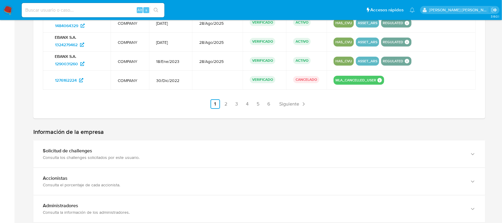
scroll to position [483, 0]
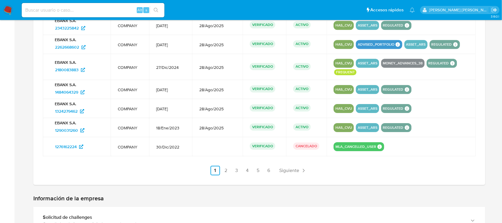
click at [227, 165] on link "2" at bounding box center [226, 170] width 10 height 10
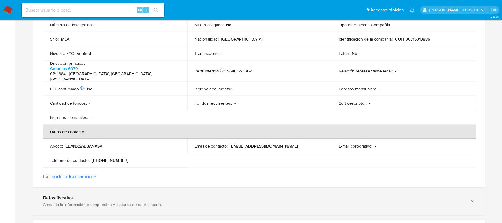
scroll to position [215, 0]
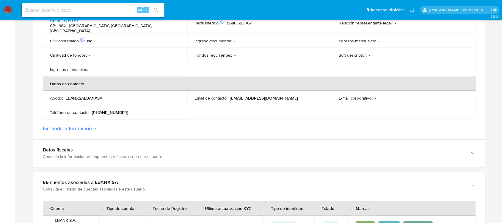
click at [88, 125] on button "Expandir información" at bounding box center [67, 128] width 49 height 7
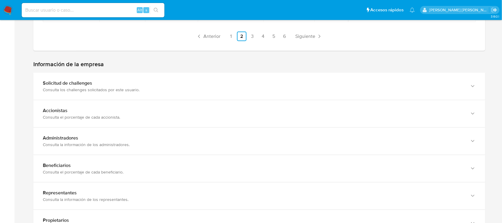
scroll to position [661, 0]
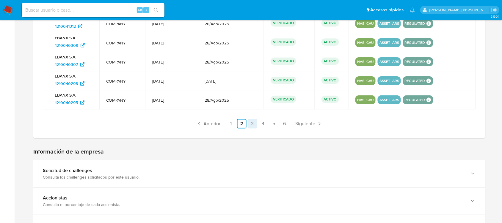
click at [253, 119] on link "3" at bounding box center [253, 124] width 10 height 10
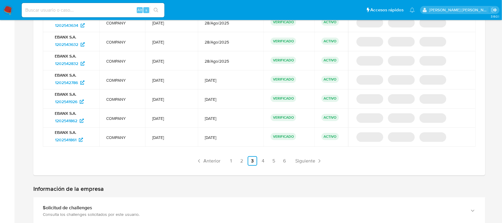
scroll to position [587, 0]
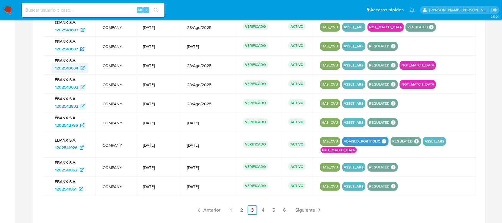
click at [62, 63] on span "1202543634" at bounding box center [66, 68] width 23 height 10
click at [64, 82] on span "1202543632" at bounding box center [66, 87] width 23 height 10
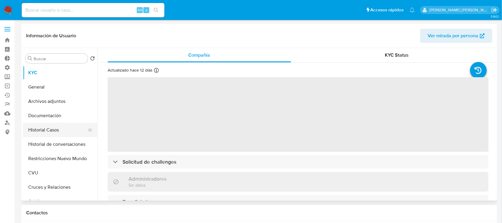
click at [70, 137] on button "Historial de conversaciones" at bounding box center [60, 144] width 74 height 14
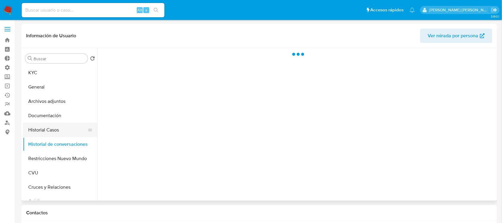
click at [70, 131] on button "Historial Casos" at bounding box center [58, 130] width 70 height 14
select select "10"
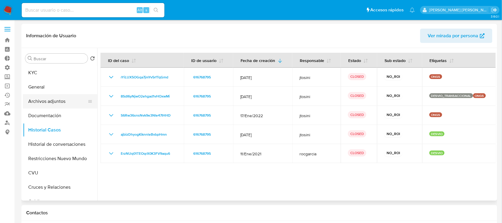
click at [69, 99] on button "Archivos adjuntos" at bounding box center [58, 101] width 70 height 14
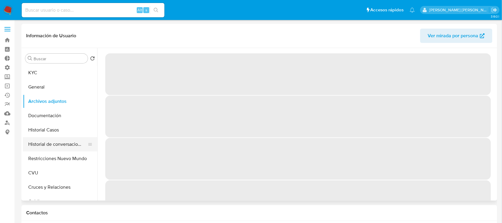
click at [62, 139] on button "Historial de conversaciones" at bounding box center [58, 144] width 70 height 14
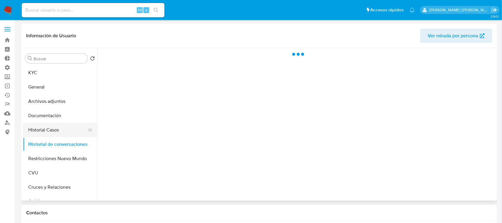
click at [71, 130] on button "Historial Casos" at bounding box center [58, 130] width 70 height 14
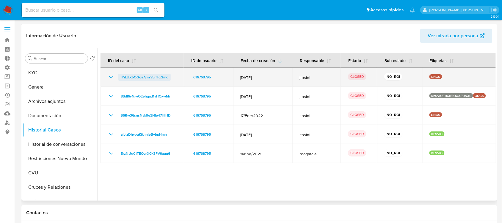
click at [143, 75] on span "rYiLUX5OGqa7jmYv5rfTqGmd" at bounding box center [145, 76] width 48 height 7
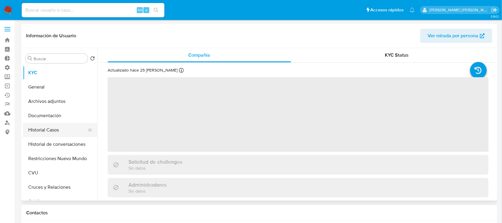
click at [63, 128] on button "Historial Casos" at bounding box center [58, 130] width 70 height 14
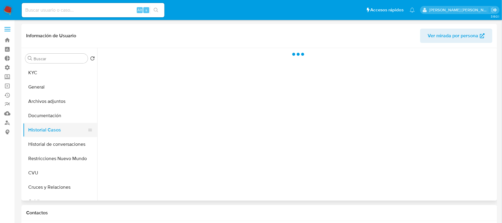
select select "10"
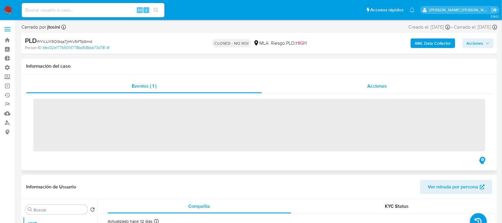
click at [405, 88] on div "Acciones" at bounding box center [377, 86] width 231 height 14
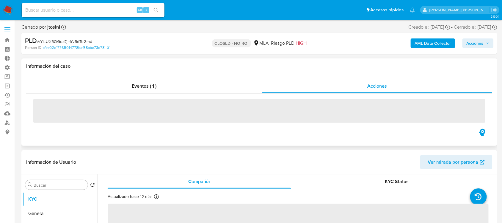
select select "10"
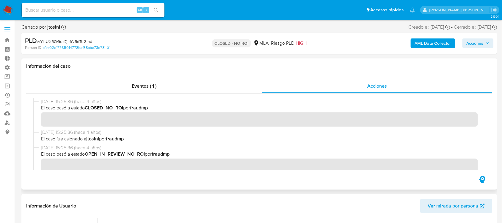
scroll to position [82, 0]
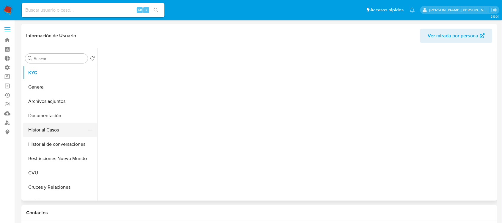
click at [75, 129] on button "Historial Casos" at bounding box center [58, 130] width 70 height 14
select select "10"
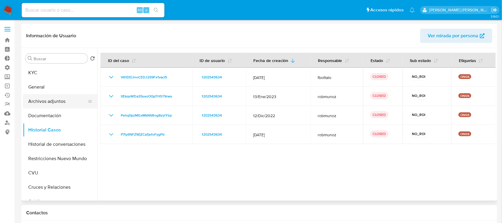
click at [77, 98] on button "Archivos adjuntos" at bounding box center [58, 101] width 70 height 14
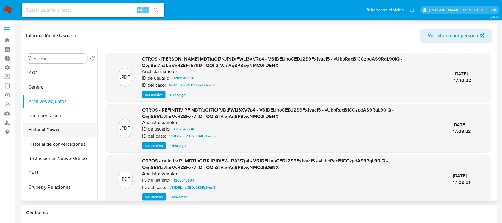
click at [59, 132] on button "Historial Casos" at bounding box center [58, 130] width 70 height 14
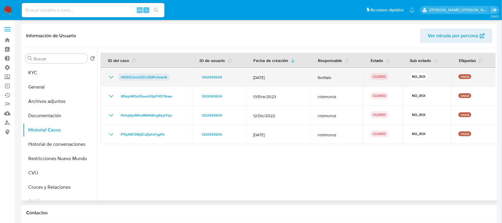
click at [140, 76] on span "V61DEiJnoCEDJ2S9Fx1vacI5" at bounding box center [144, 76] width 46 height 7
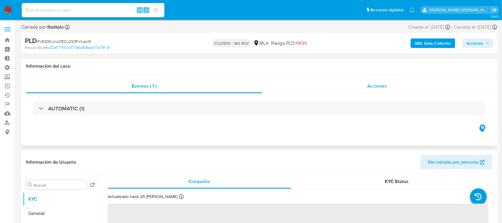
click at [394, 84] on div "Acciones" at bounding box center [377, 86] width 231 height 14
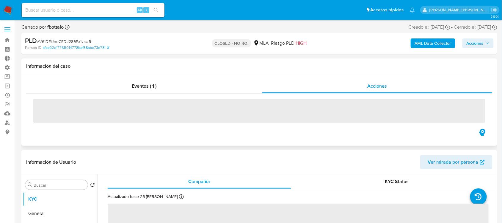
select select "10"
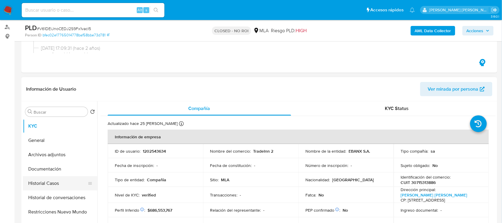
scroll to position [112, 0]
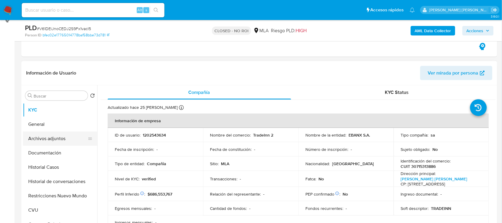
click at [66, 137] on button "Archivos adjuntos" at bounding box center [58, 138] width 70 height 14
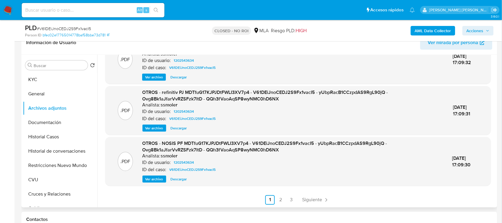
scroll to position [186, 0]
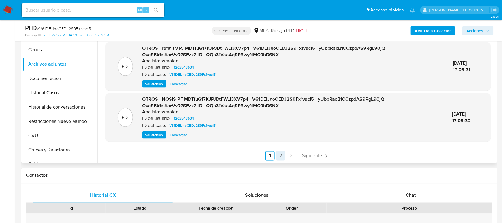
click at [279, 154] on link "2" at bounding box center [281, 156] width 10 height 10
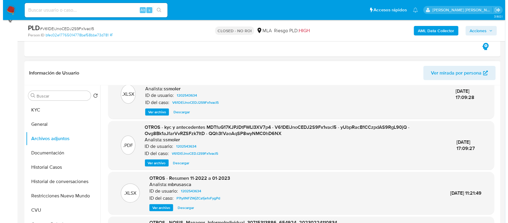
scroll to position [37, 0]
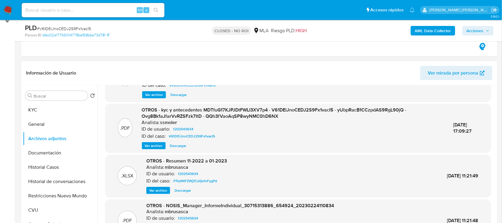
click at [156, 145] on span "Ver archivo" at bounding box center [154, 146] width 18 height 6
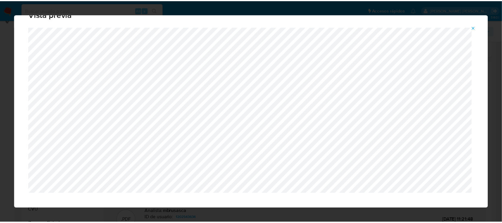
scroll to position [27, 0]
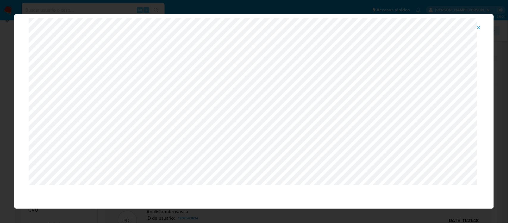
click at [482, 27] on button "Attachment preview" at bounding box center [478, 28] width 13 height 10
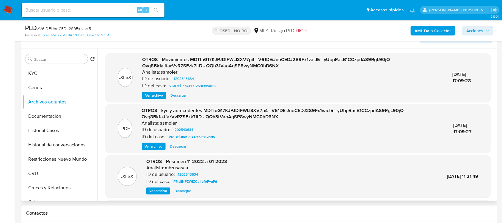
scroll to position [149, 0]
